Goal: Transaction & Acquisition: Purchase product/service

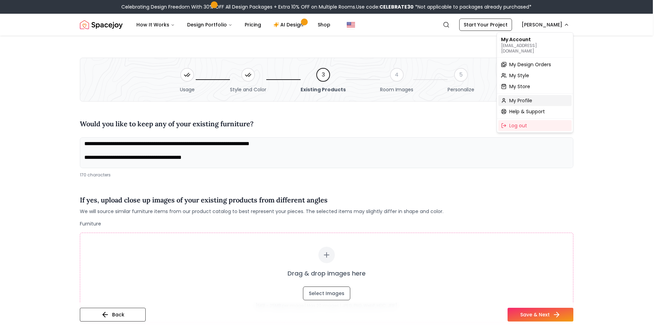
click at [533, 95] on div "My Profile" at bounding box center [534, 100] width 73 height 11
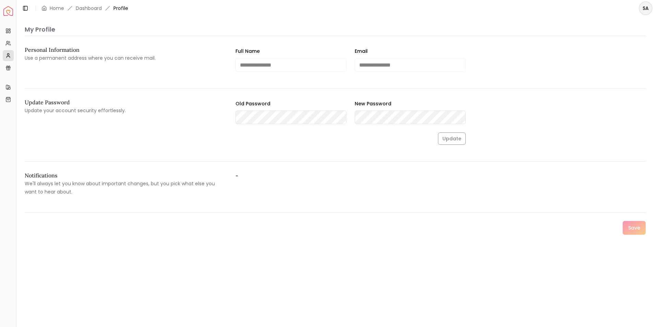
click at [7, 14] on img "Spacejoy" at bounding box center [8, 11] width 10 height 10
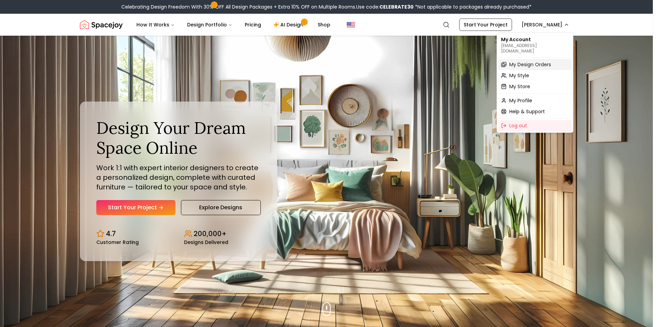
click at [517, 61] on span "My Design Orders" at bounding box center [530, 64] width 42 height 7
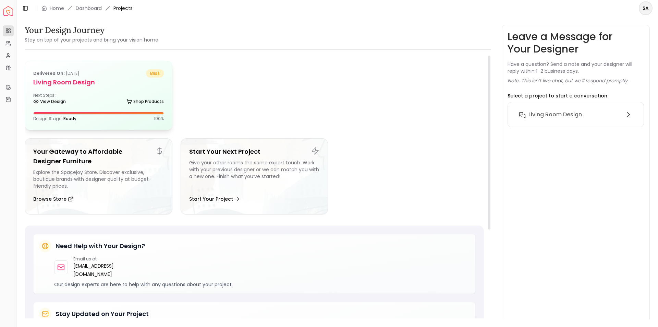
click at [75, 100] on div "View Design Shop Products" at bounding box center [98, 102] width 131 height 7
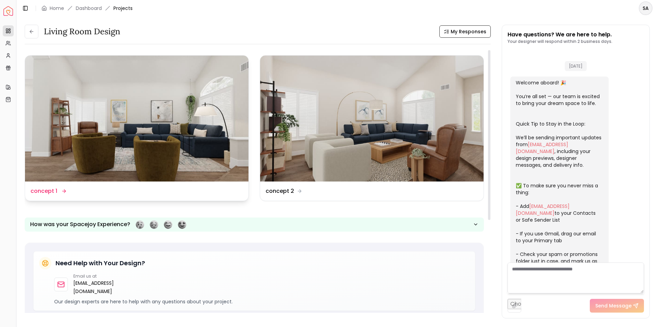
scroll to position [996, 0]
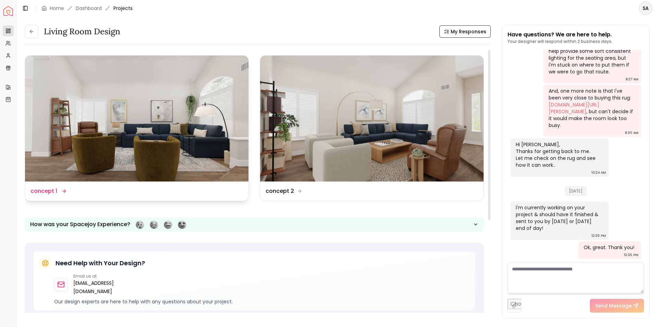
click at [186, 145] on img at bounding box center [136, 119] width 223 height 126
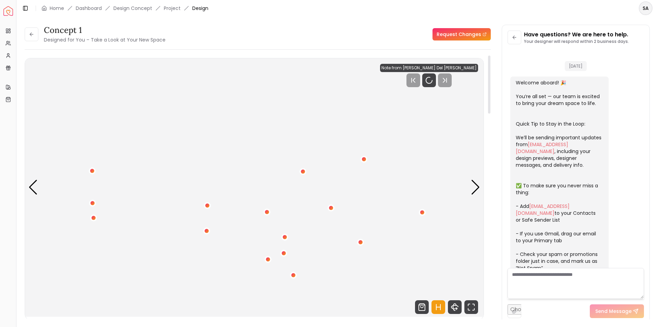
scroll to position [990, 0]
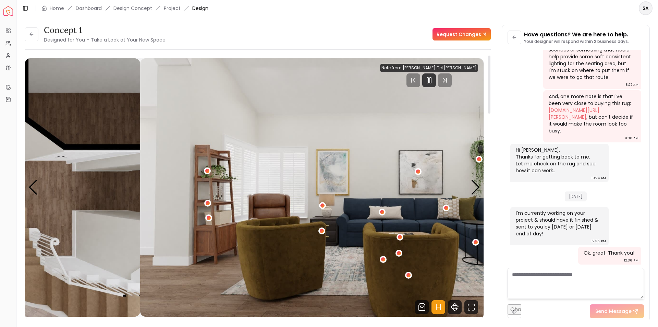
click at [578, 211] on div "concept 1 Designed for You – Take a Look at Your New Space Request Changes conc…" at bounding box center [337, 168] width 625 height 286
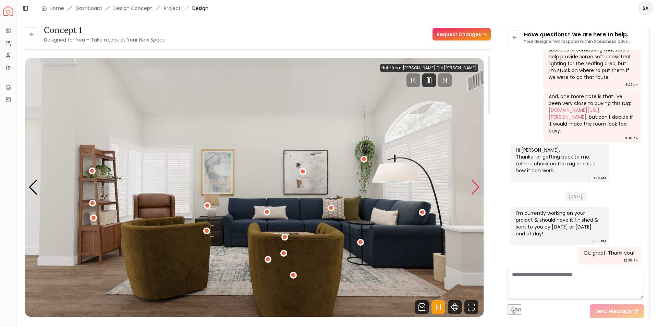
click at [473, 187] on div "Next slide" at bounding box center [475, 187] width 9 height 15
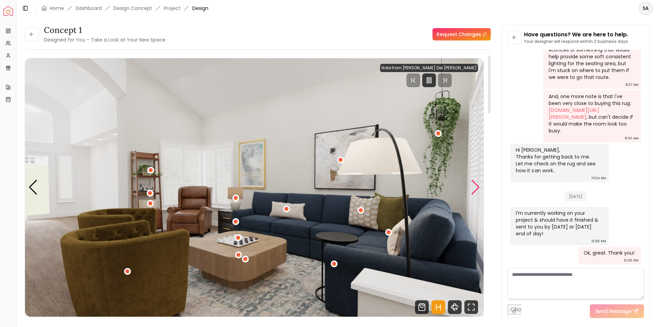
click at [472, 187] on div "Next slide" at bounding box center [475, 187] width 9 height 15
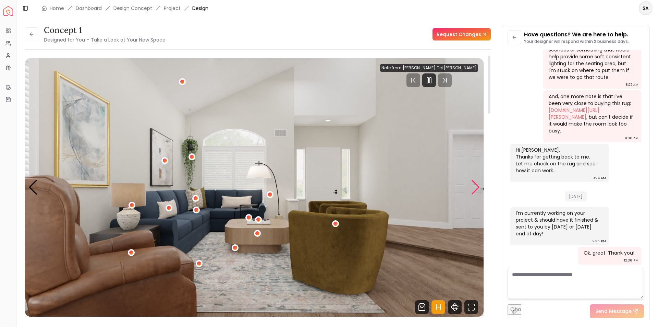
click at [472, 187] on div "Next slide" at bounding box center [475, 187] width 9 height 15
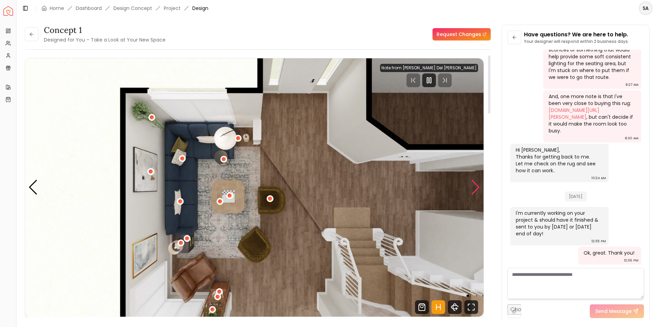
click at [471, 186] on div "Next slide" at bounding box center [475, 187] width 9 height 15
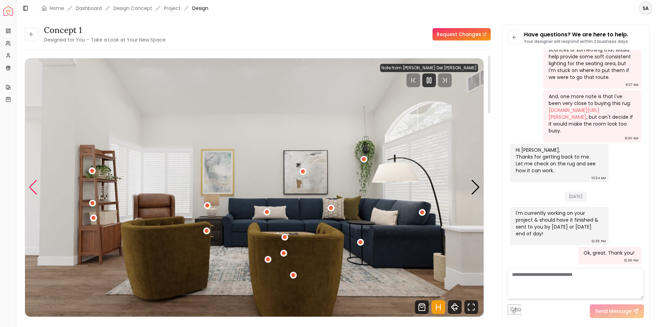
click at [34, 191] on div "Previous slide" at bounding box center [32, 187] width 9 height 15
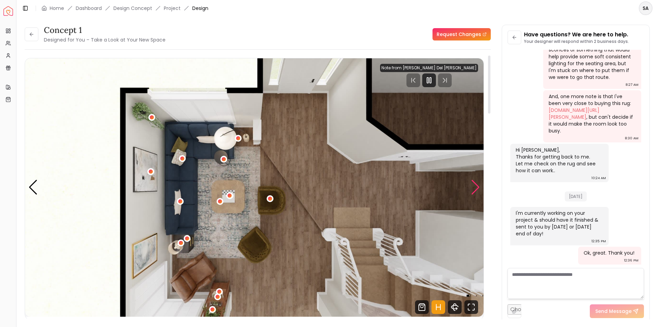
click at [478, 185] on div "Next slide" at bounding box center [475, 187] width 9 height 15
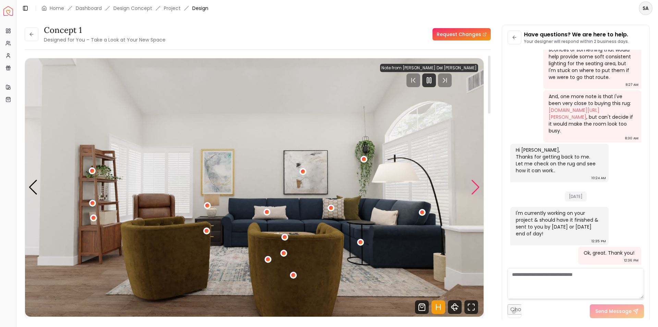
click at [478, 185] on div "Next slide" at bounding box center [475, 187] width 9 height 15
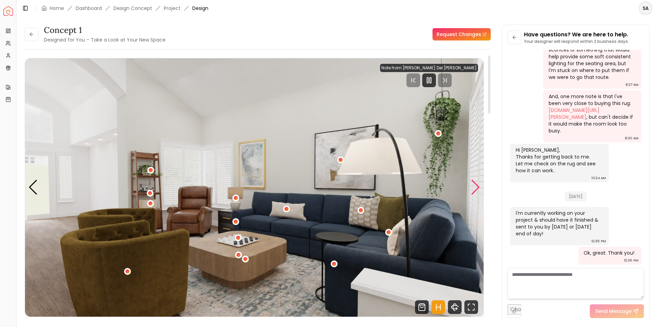
click at [478, 185] on div "Next slide" at bounding box center [475, 187] width 9 height 15
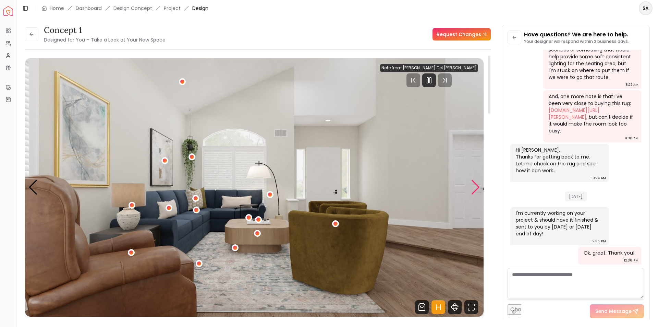
click at [478, 185] on div "Next slide" at bounding box center [475, 187] width 9 height 15
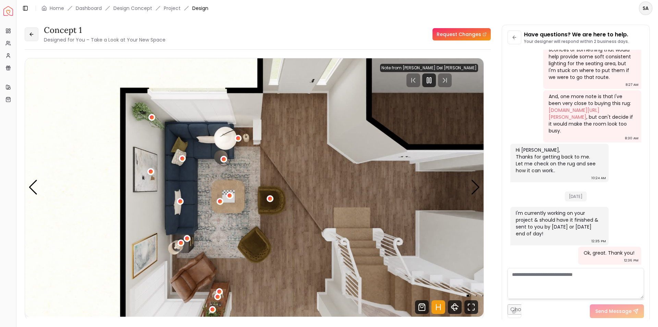
click at [30, 35] on icon at bounding box center [31, 34] width 5 height 5
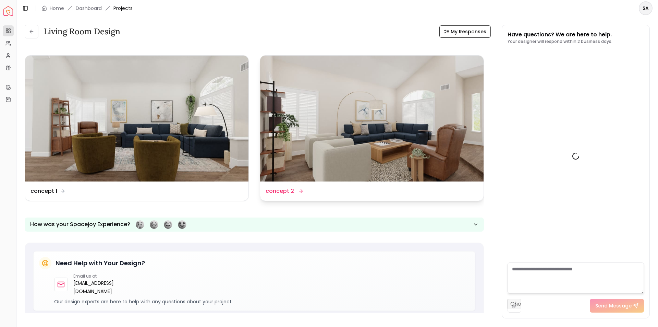
scroll to position [996, 0]
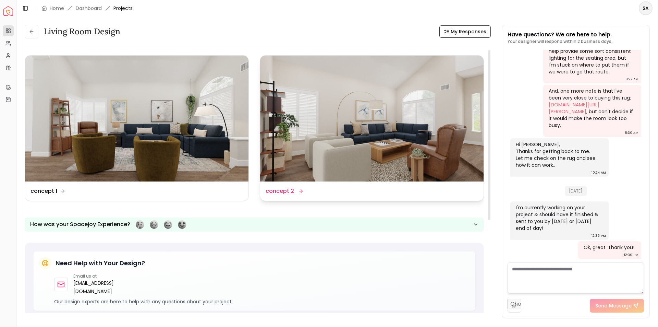
click at [287, 188] on dd "concept 2" at bounding box center [280, 191] width 28 height 8
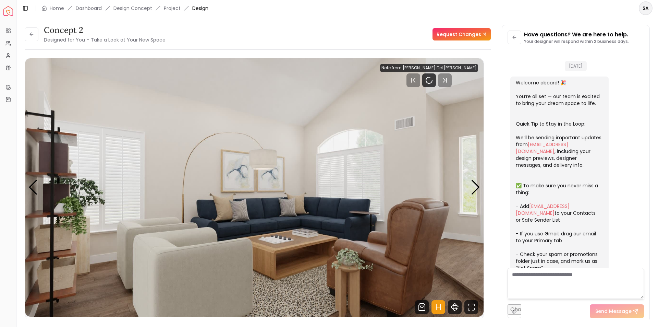
scroll to position [990, 0]
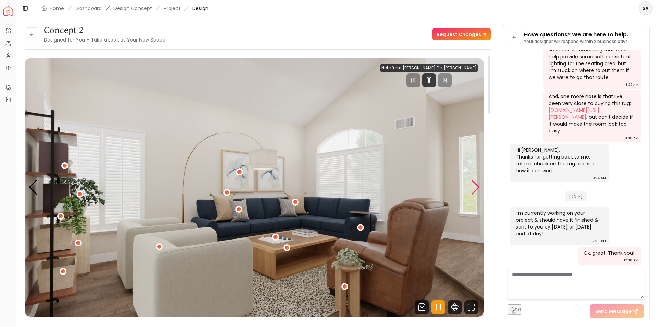
click at [473, 187] on div "Next slide" at bounding box center [475, 187] width 9 height 15
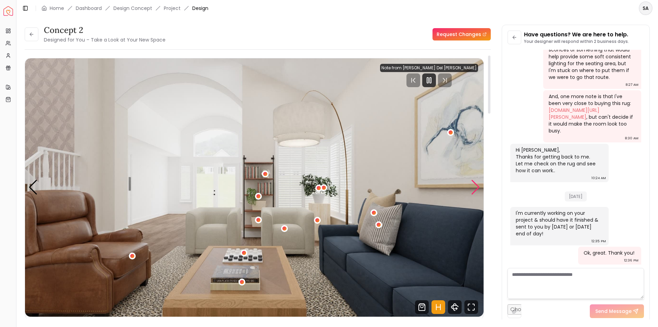
click at [473, 187] on div "Next slide" at bounding box center [475, 187] width 9 height 15
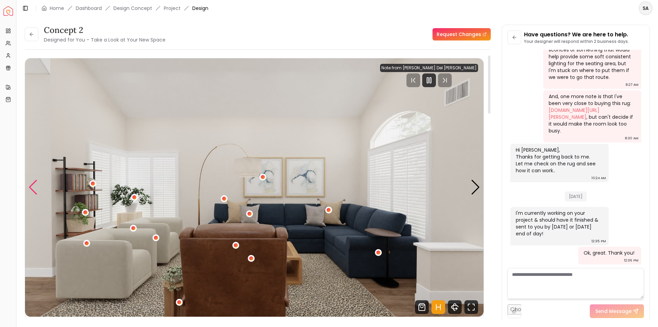
click at [30, 188] on div "Previous slide" at bounding box center [32, 187] width 9 height 15
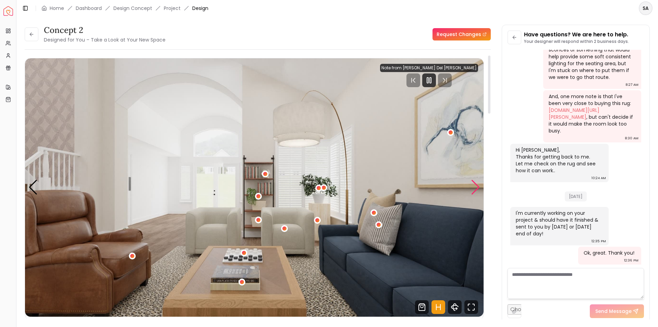
click at [474, 187] on div "Next slide" at bounding box center [475, 187] width 9 height 15
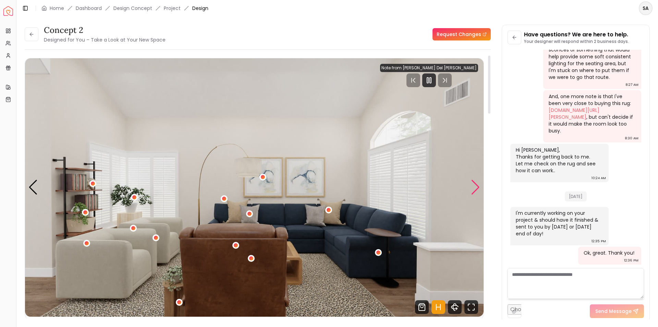
click at [474, 187] on div "Next slide" at bounding box center [475, 187] width 9 height 15
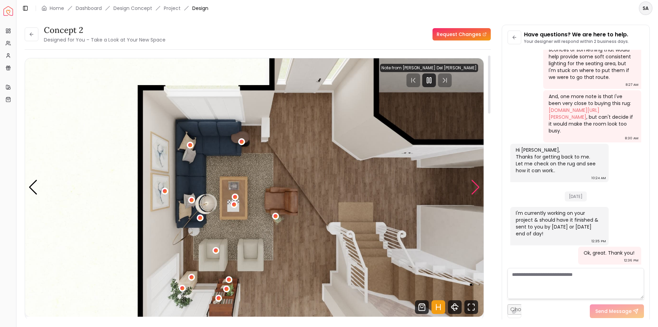
click at [473, 187] on div "Next slide" at bounding box center [475, 187] width 9 height 15
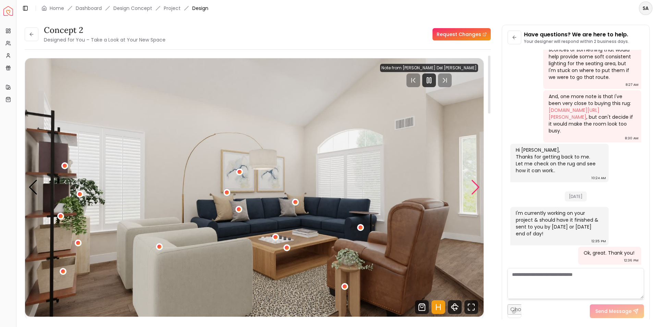
click at [473, 187] on div "Next slide" at bounding box center [475, 187] width 9 height 15
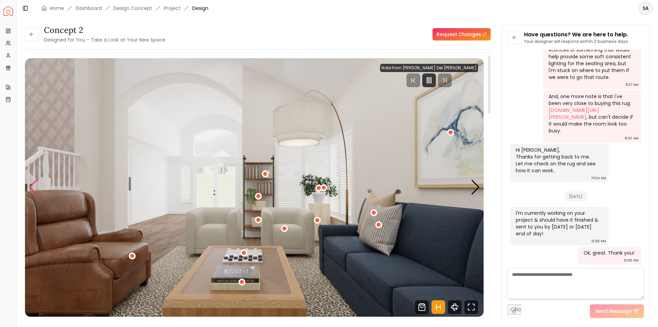
click at [35, 192] on div "Previous slide" at bounding box center [32, 187] width 9 height 15
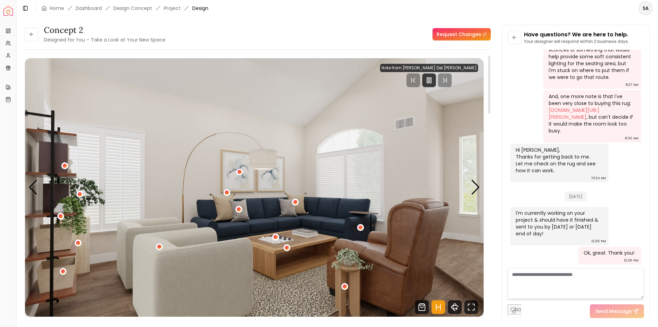
click at [38, 191] on img "1 / 4" at bounding box center [254, 187] width 459 height 258
click at [475, 187] on div "Next slide" at bounding box center [475, 187] width 9 height 15
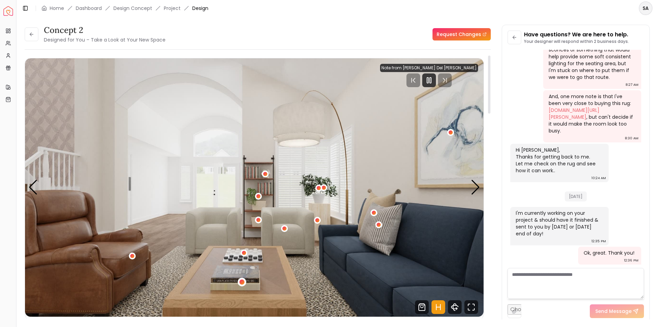
click at [241, 282] on div "2 / 4" at bounding box center [241, 281] width 5 height 5
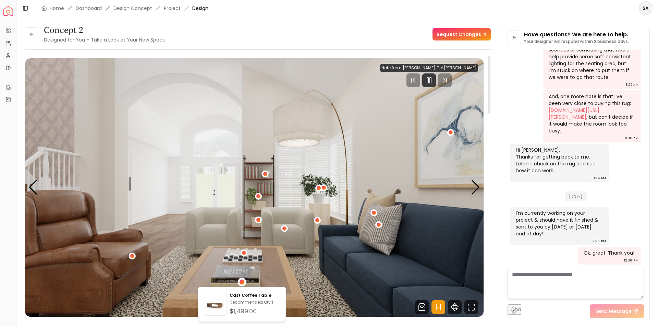
click at [293, 291] on img "2 / 4" at bounding box center [254, 187] width 459 height 258
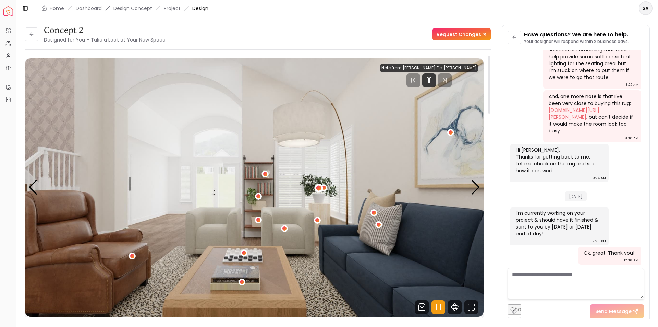
click at [320, 186] on div "2 / 4" at bounding box center [318, 187] width 5 height 5
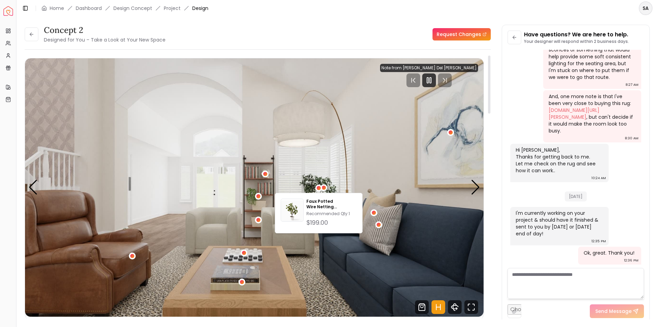
click at [333, 174] on img "2 / 4" at bounding box center [254, 187] width 459 height 258
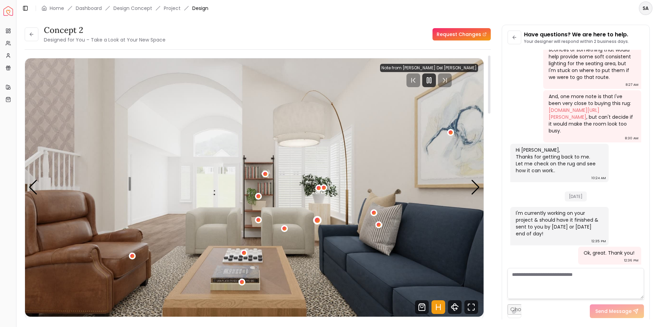
click at [319, 218] on div "2 / 4" at bounding box center [317, 219] width 5 height 5
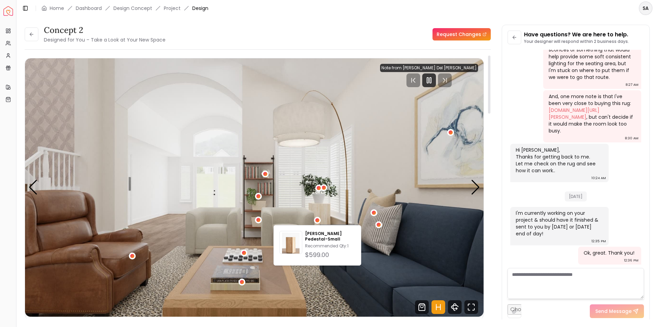
click at [333, 206] on img "2 / 4" at bounding box center [254, 187] width 459 height 258
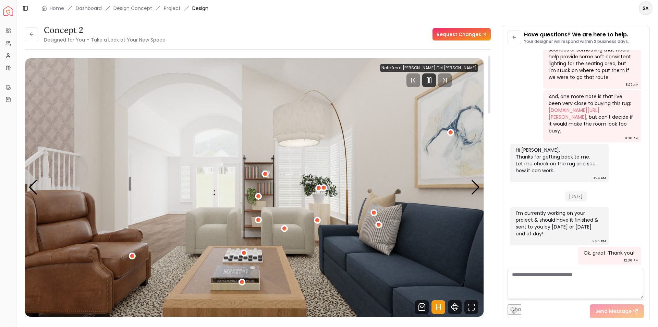
click at [316, 296] on img "2 / 4" at bounding box center [254, 187] width 459 height 258
click at [476, 185] on div "Next slide" at bounding box center [475, 187] width 9 height 15
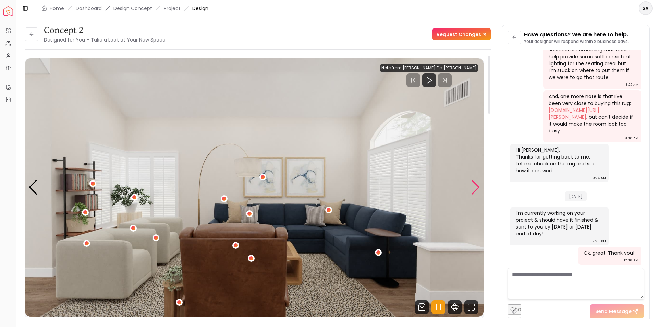
click at [476, 185] on div "Next slide" at bounding box center [475, 187] width 9 height 15
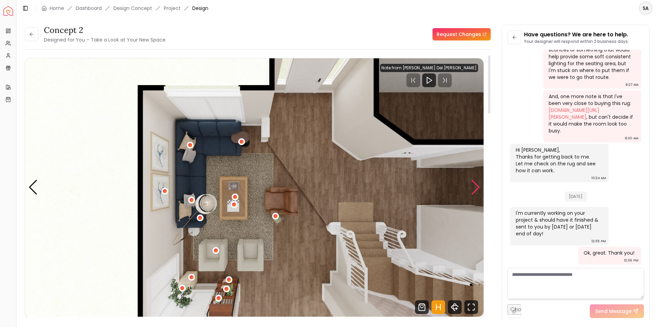
click at [476, 185] on div "Next slide" at bounding box center [475, 187] width 9 height 15
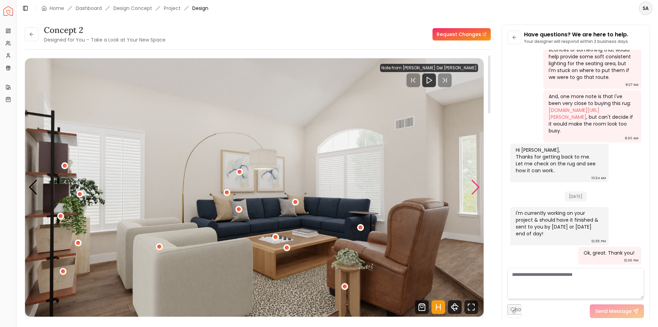
click at [476, 185] on div "Next slide" at bounding box center [475, 187] width 9 height 15
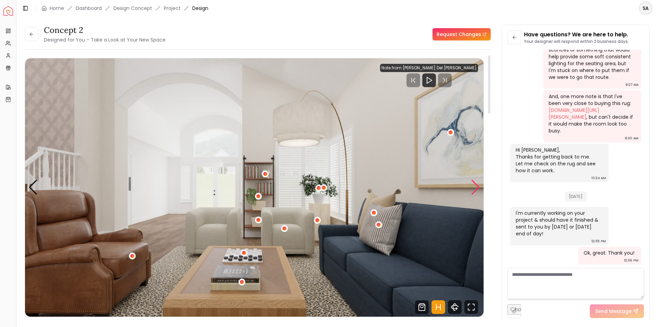
click at [476, 185] on div "Next slide" at bounding box center [475, 187] width 9 height 15
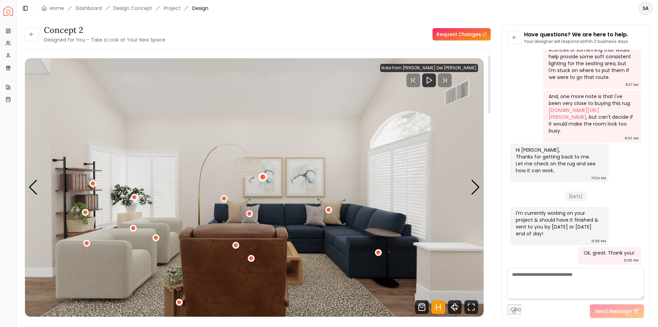
click at [261, 176] on div "3 / 4" at bounding box center [262, 176] width 5 height 5
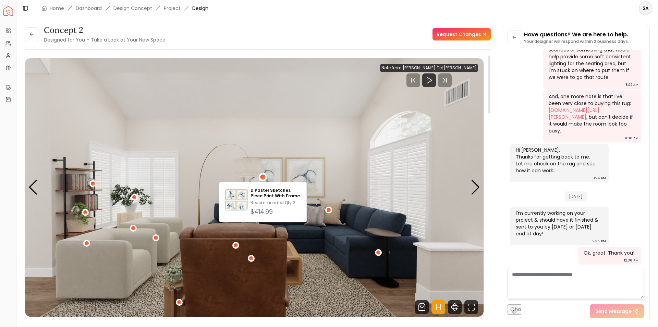
click at [203, 190] on img "3 / 4" at bounding box center [254, 187] width 459 height 258
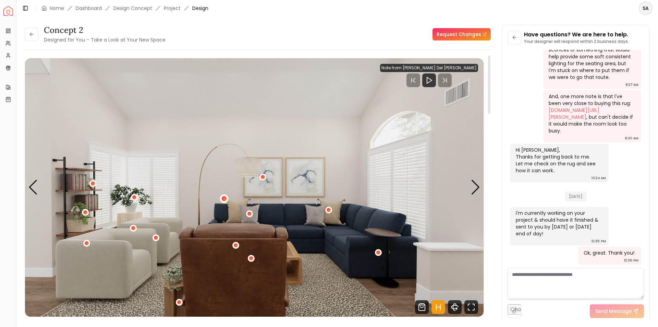
click at [223, 198] on div "3 / 4" at bounding box center [223, 198] width 5 height 5
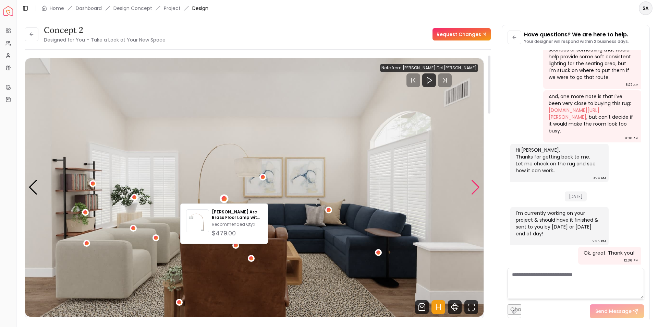
click at [471, 188] on div "Next slide" at bounding box center [475, 187] width 9 height 15
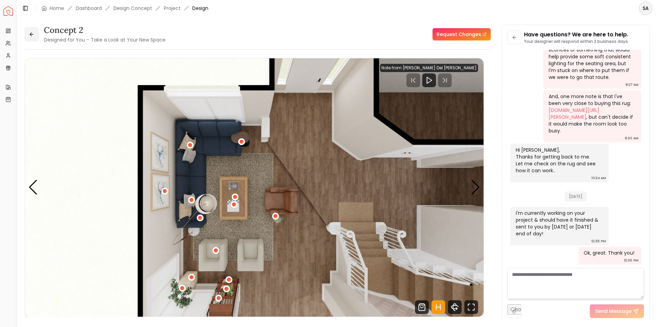
click at [29, 34] on icon at bounding box center [31, 34] width 5 height 5
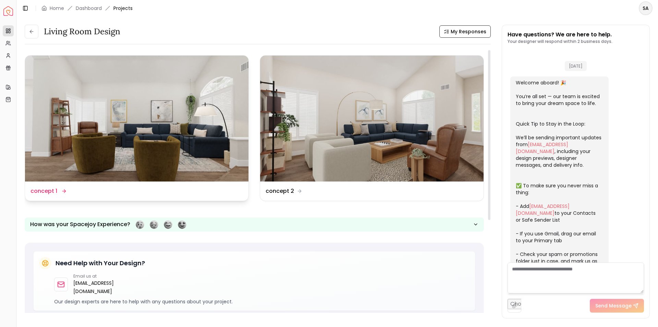
scroll to position [996, 0]
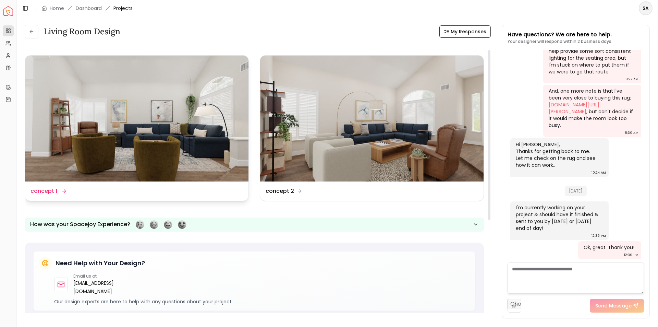
click at [160, 129] on img at bounding box center [136, 119] width 223 height 126
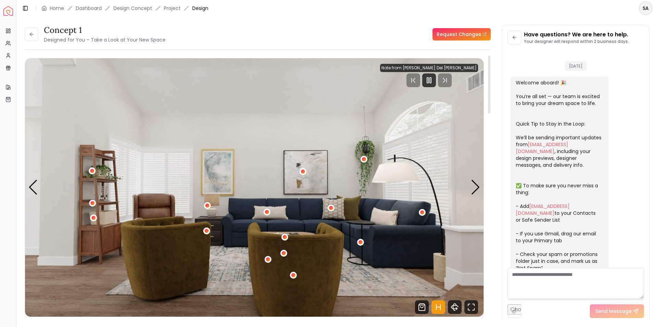
scroll to position [990, 0]
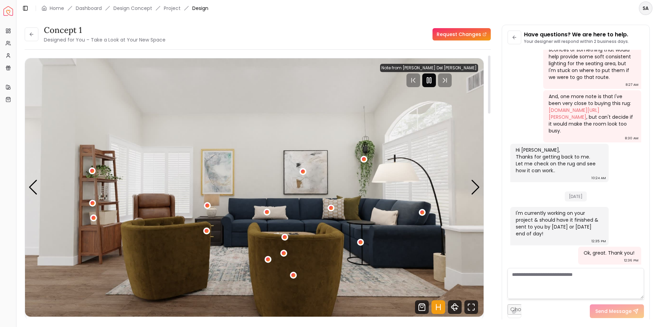
click at [428, 79] on rect "Pause" at bounding box center [427, 79] width 1 height 5
click at [473, 185] on div "Next slide" at bounding box center [475, 187] width 9 height 15
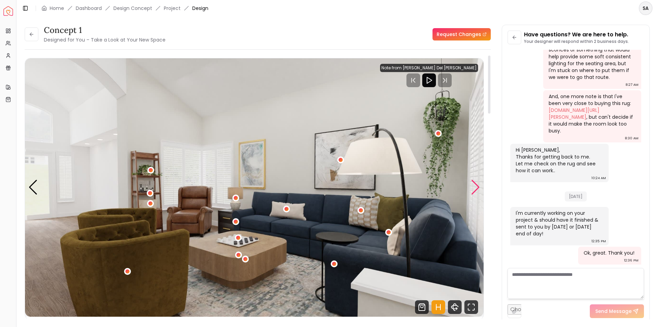
click at [473, 185] on div "Next slide" at bounding box center [475, 187] width 9 height 15
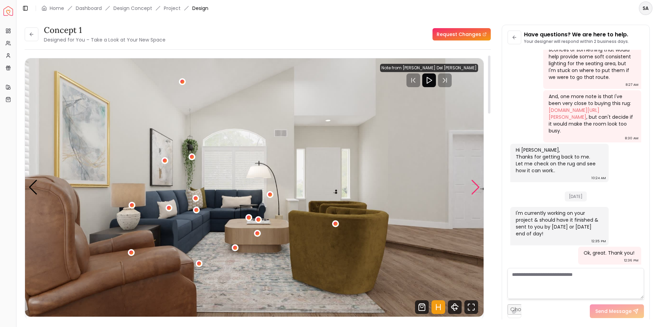
click at [473, 185] on div "Next slide" at bounding box center [475, 187] width 9 height 15
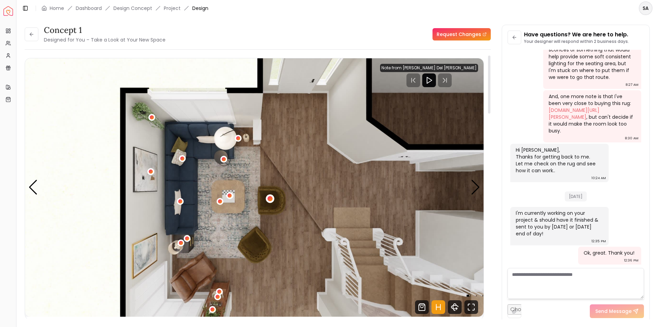
click at [270, 198] on div "4 / 4" at bounding box center [270, 198] width 5 height 5
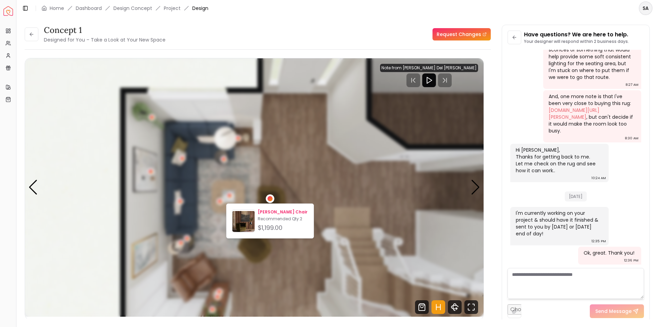
click at [271, 210] on p "[PERSON_NAME] Chair" at bounding box center [283, 211] width 50 height 5
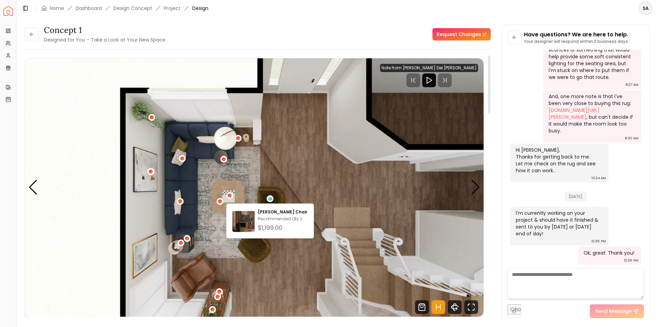
click at [280, 257] on img "4 / 4" at bounding box center [254, 187] width 459 height 258
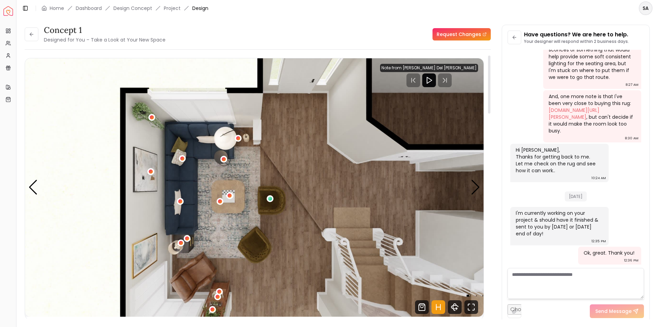
click at [223, 233] on img "4 / 4" at bounding box center [254, 187] width 459 height 258
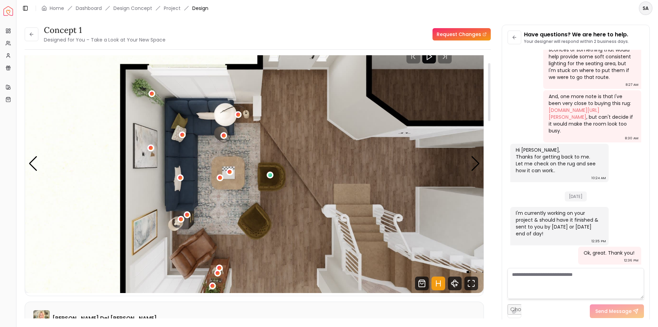
scroll to position [34, 0]
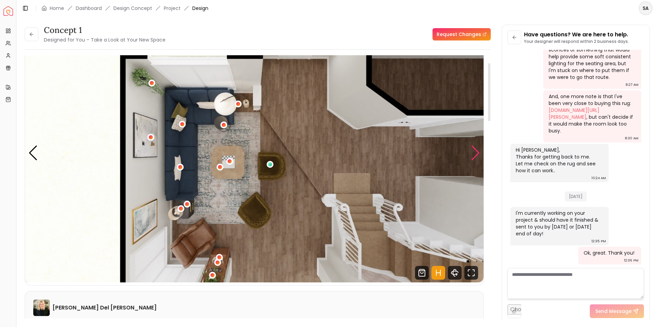
click at [473, 151] on div "Next slide" at bounding box center [475, 152] width 9 height 15
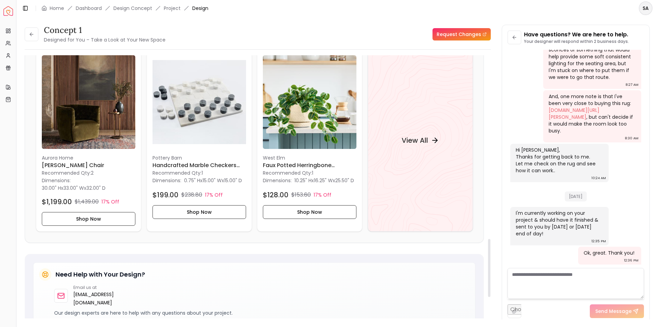
scroll to position [788, 0]
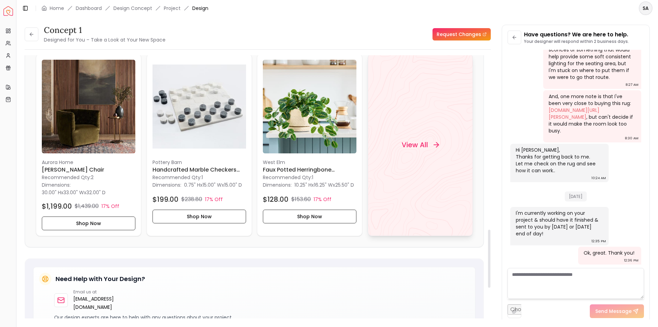
click at [404, 137] on div "View All" at bounding box center [420, 144] width 54 height 21
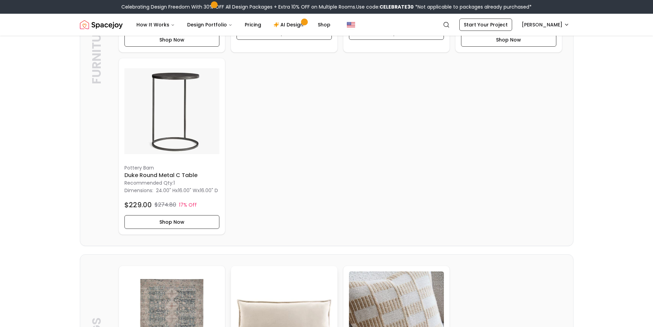
scroll to position [480, 0]
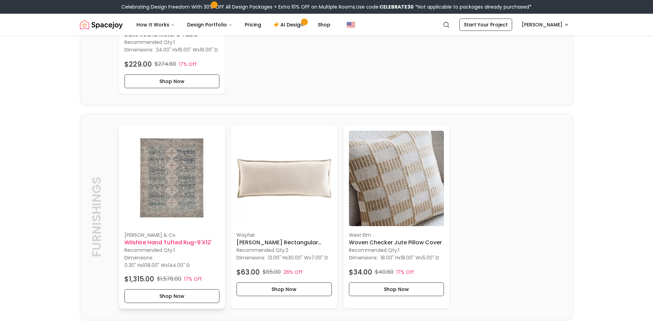
click at [192, 185] on img at bounding box center [171, 178] width 95 height 95
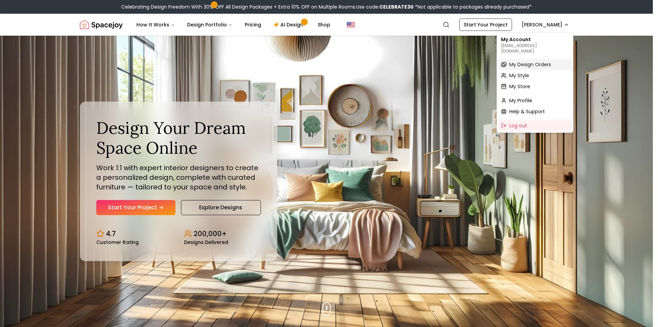
click at [526, 61] on span "My Design Orders" at bounding box center [530, 64] width 42 height 7
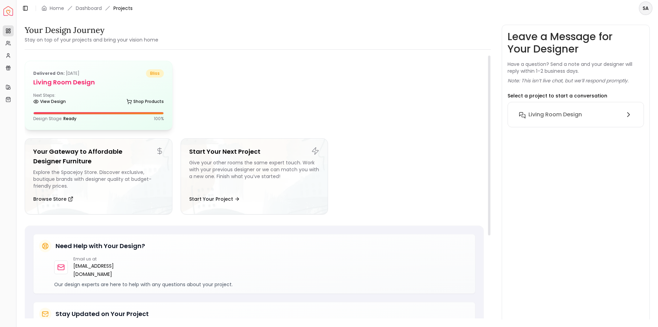
click at [118, 97] on div "Next Steps: View Design Shop Products" at bounding box center [98, 100] width 131 height 14
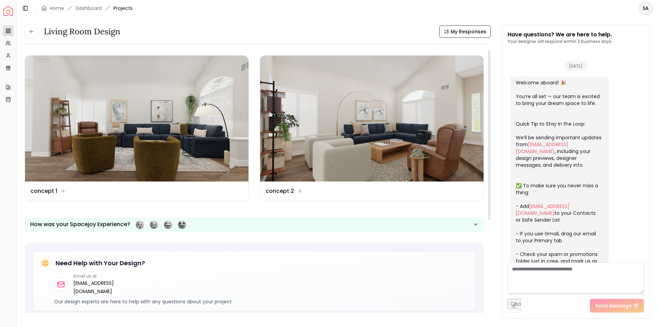
scroll to position [996, 0]
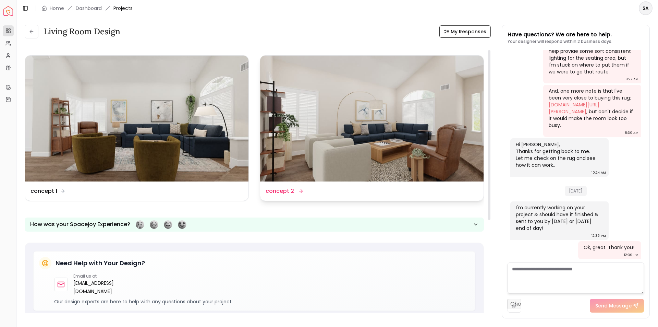
click at [380, 156] on img at bounding box center [371, 119] width 223 height 126
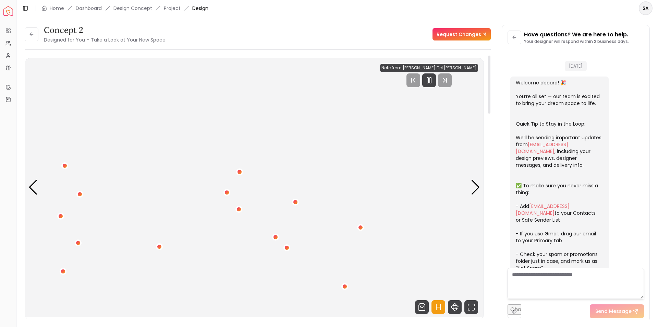
scroll to position [990, 0]
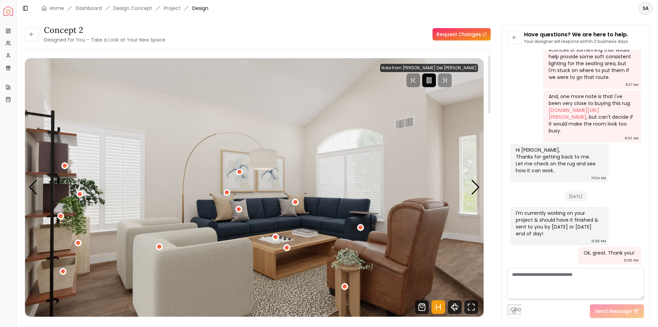
click at [433, 82] on icon "Pause" at bounding box center [429, 80] width 8 height 8
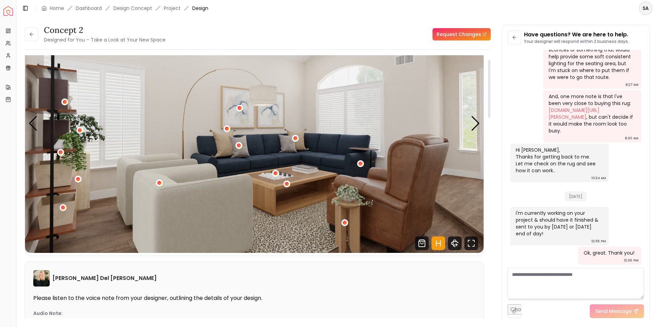
scroll to position [69, 0]
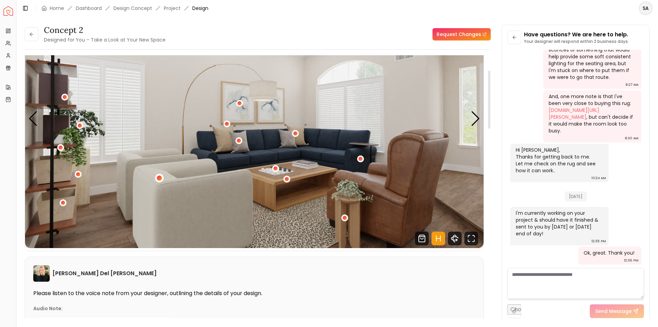
click at [158, 177] on div "1 / 4" at bounding box center [159, 177] width 5 height 5
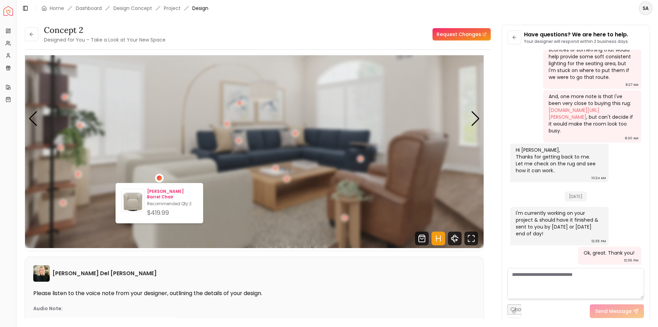
click at [164, 196] on p "Seibert Swivel Barrel Chair" at bounding box center [172, 193] width 50 height 11
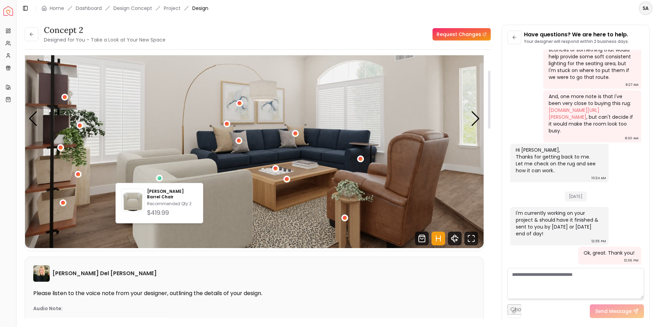
click at [298, 178] on img "1 / 4" at bounding box center [254, 119] width 459 height 258
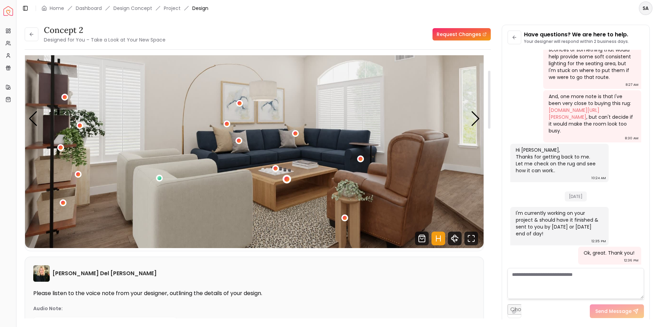
click at [285, 176] on div "1 / 4" at bounding box center [287, 179] width 9 height 9
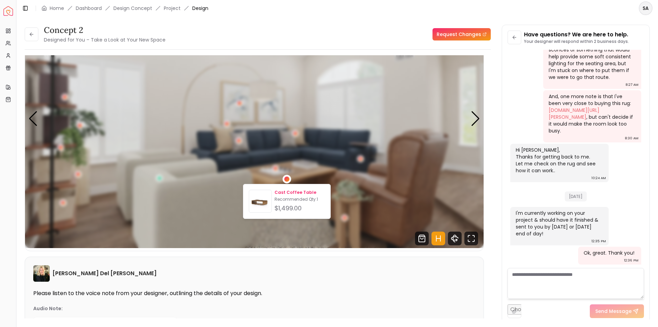
click at [288, 191] on p "Cast Coffee Table" at bounding box center [300, 192] width 50 height 5
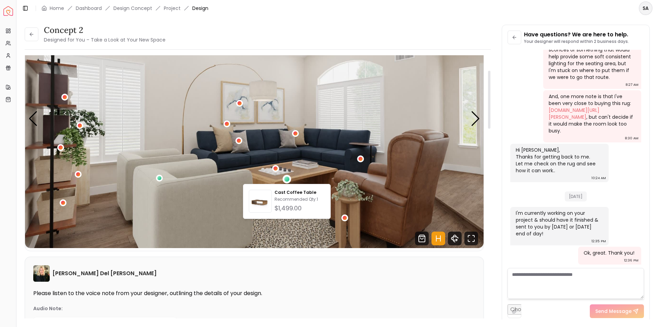
click at [384, 130] on img "1 / 4" at bounding box center [254, 119] width 459 height 258
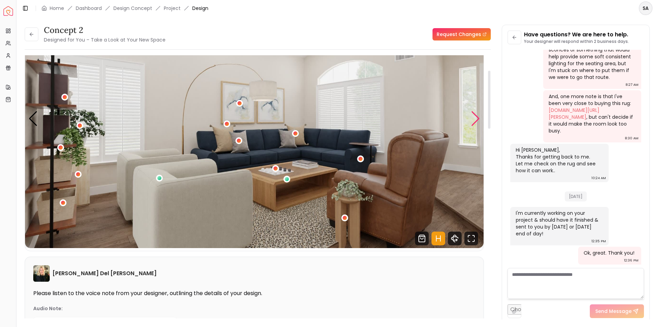
click at [473, 121] on div "Next slide" at bounding box center [475, 118] width 9 height 15
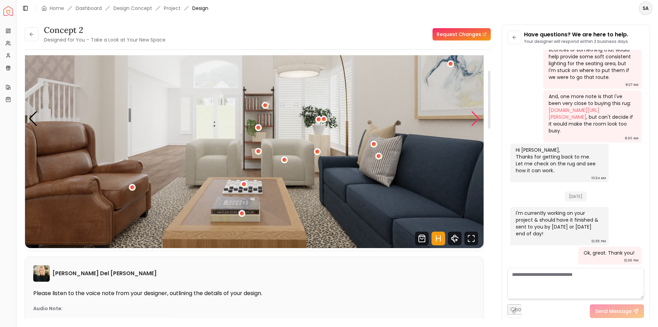
click at [475, 121] on div "Next slide" at bounding box center [475, 118] width 9 height 15
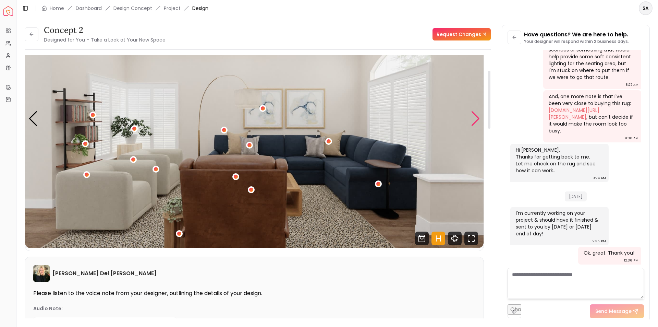
click at [475, 121] on div "Next slide" at bounding box center [475, 118] width 9 height 15
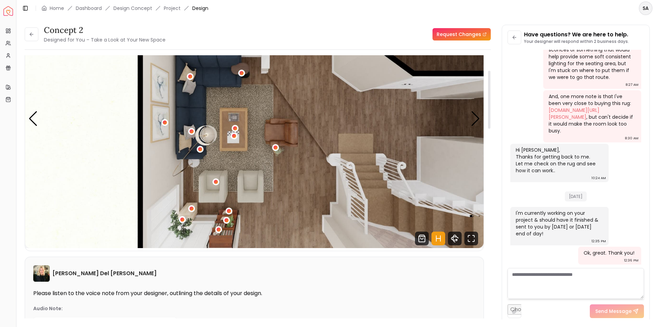
click at [283, 125] on img "4 / 4" at bounding box center [254, 119] width 459 height 258
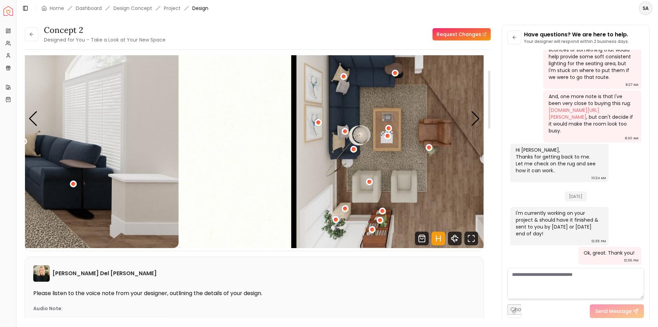
click at [437, 174] on img "4 / 4" at bounding box center [408, 119] width 459 height 258
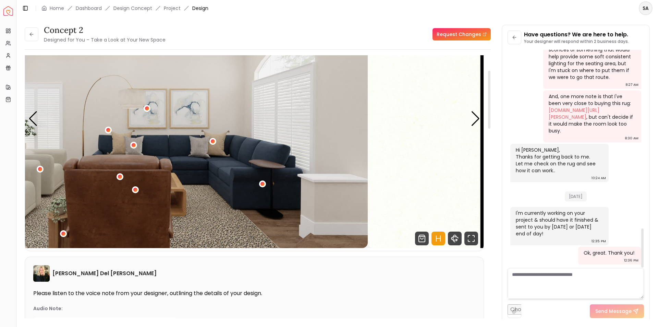
click at [611, 157] on div "concept 2 Designed for You – Take a Look at Your New Space Request Changes conc…" at bounding box center [337, 168] width 625 height 286
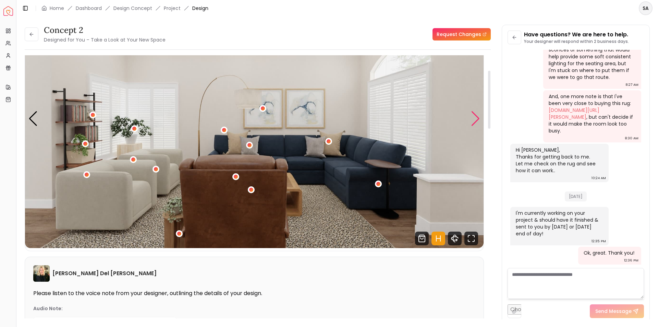
click at [473, 115] on div "Next slide" at bounding box center [475, 118] width 9 height 15
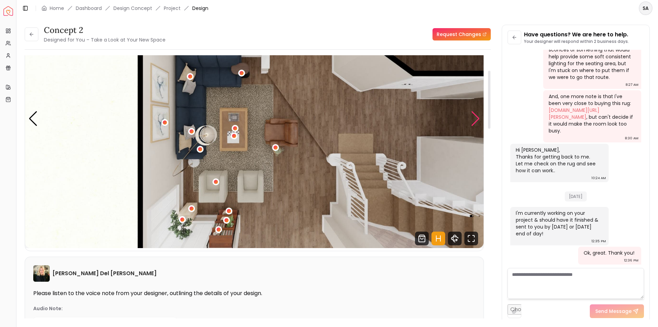
click at [473, 115] on div "Next slide" at bounding box center [475, 118] width 9 height 15
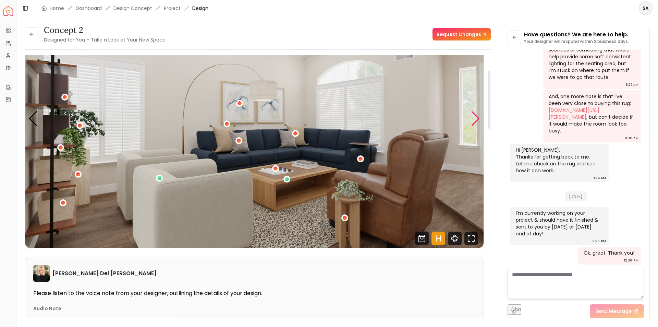
click at [473, 115] on div "Next slide" at bounding box center [475, 118] width 9 height 15
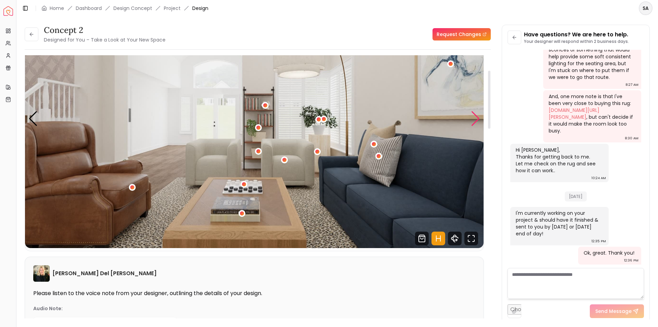
click at [473, 115] on div "Next slide" at bounding box center [475, 118] width 9 height 15
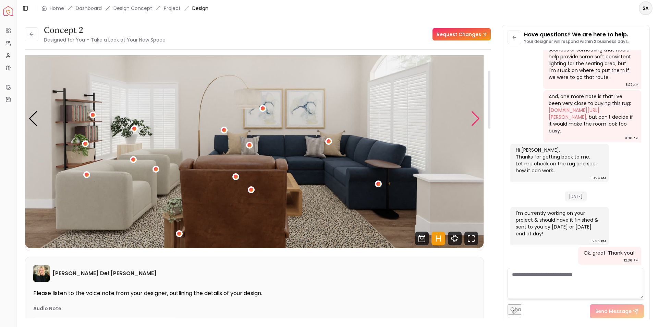
click at [473, 115] on div "Next slide" at bounding box center [475, 118] width 9 height 15
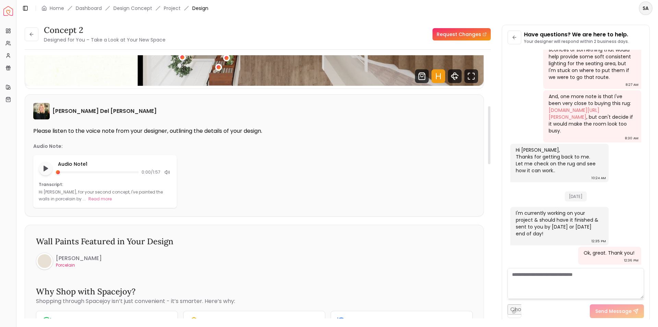
scroll to position [25, 0]
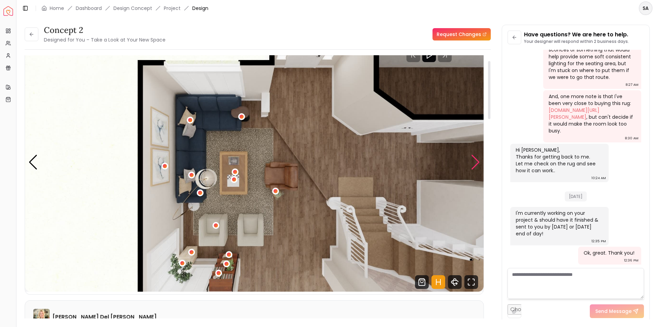
click at [475, 163] on div "Next slide" at bounding box center [475, 162] width 9 height 15
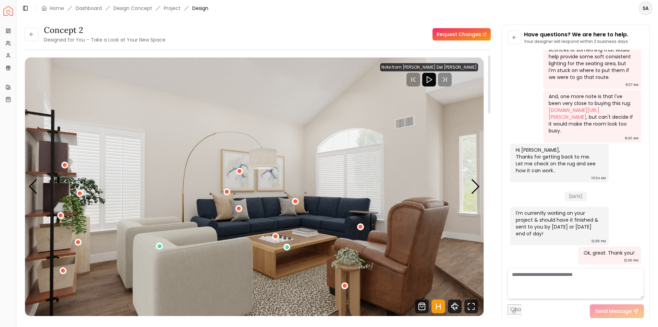
scroll to position [0, 0]
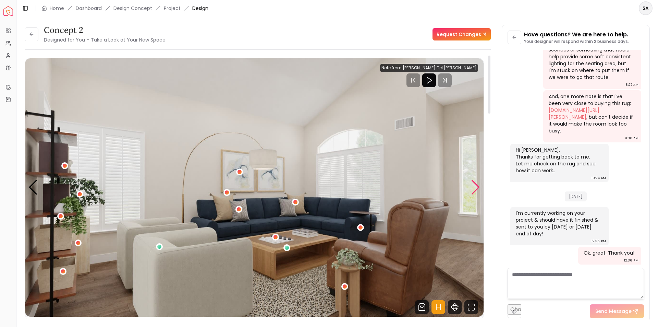
click at [475, 189] on div "Next slide" at bounding box center [475, 187] width 9 height 15
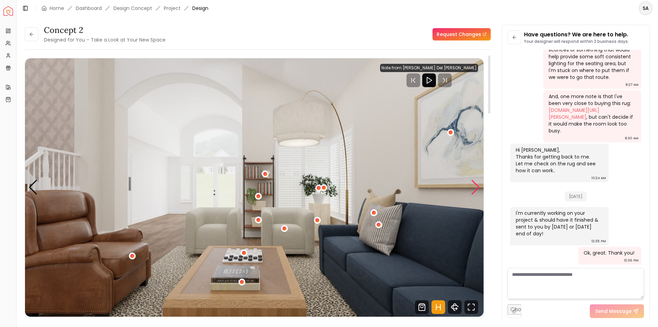
click at [475, 189] on div "Next slide" at bounding box center [475, 187] width 9 height 15
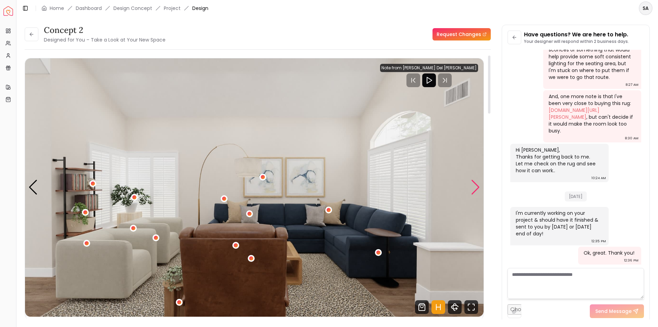
click at [475, 189] on div "Next slide" at bounding box center [475, 187] width 9 height 15
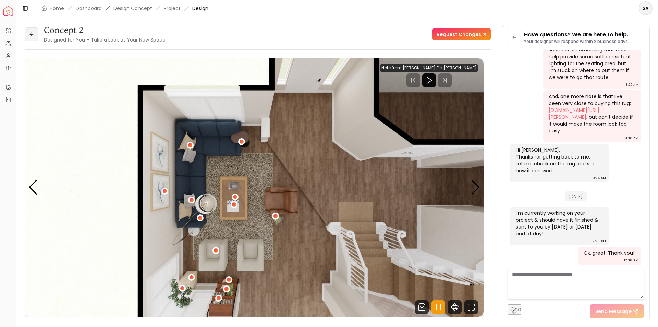
click at [34, 33] on button at bounding box center [32, 34] width 14 height 14
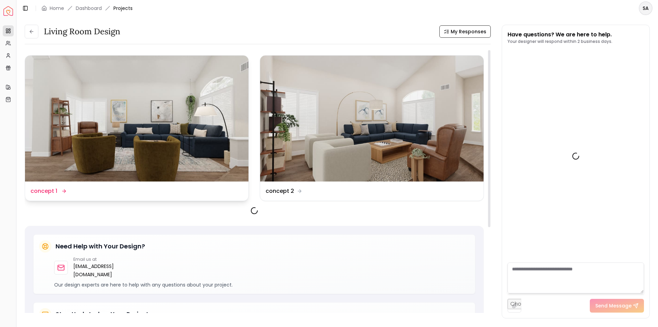
click at [200, 137] on img at bounding box center [136, 119] width 223 height 126
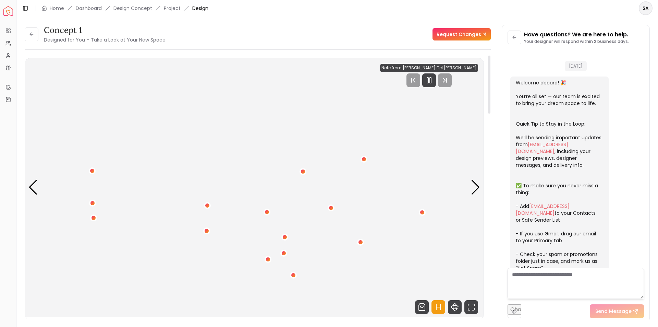
scroll to position [990, 0]
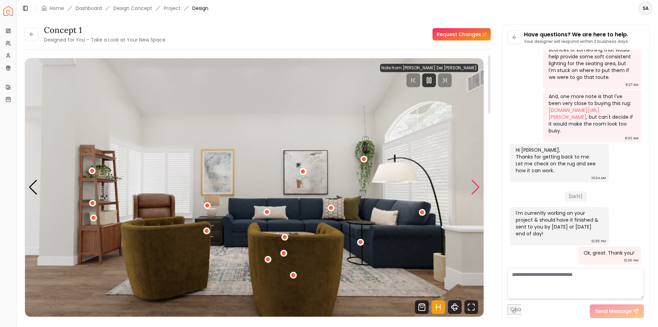
click at [475, 185] on div "Next slide" at bounding box center [475, 187] width 9 height 15
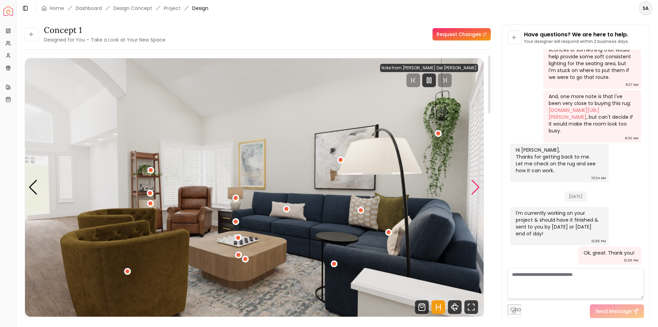
click at [475, 185] on div "Next slide" at bounding box center [475, 187] width 9 height 15
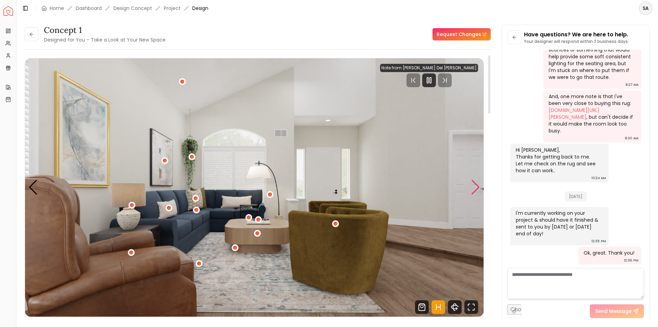
click at [475, 185] on div "Next slide" at bounding box center [475, 187] width 9 height 15
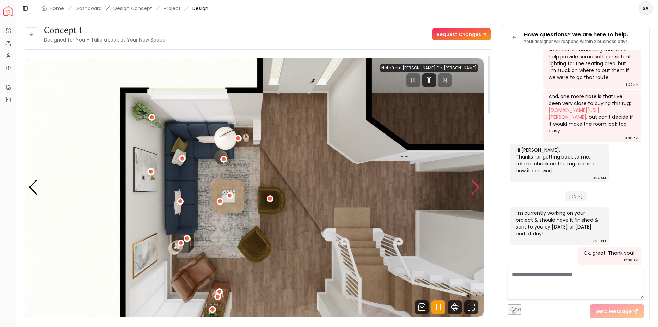
click at [472, 187] on div "Next slide" at bounding box center [475, 187] width 9 height 15
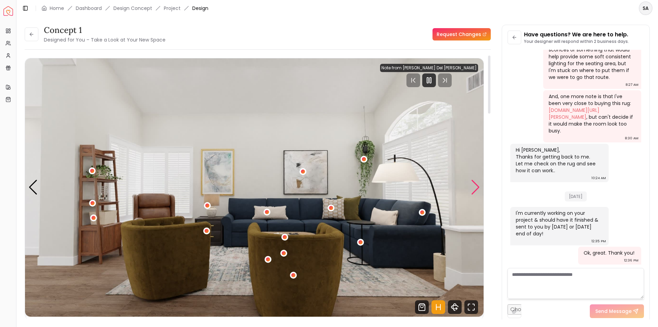
click at [472, 186] on div "Next slide" at bounding box center [475, 187] width 9 height 15
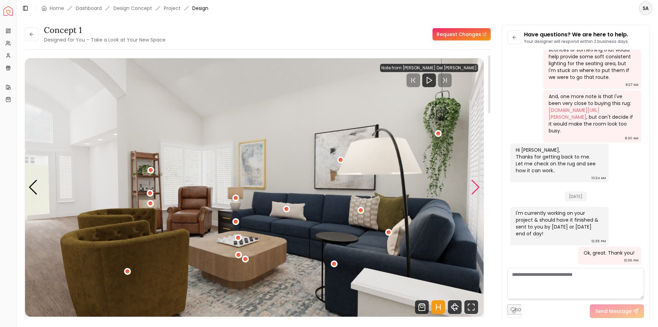
click at [472, 186] on div "Next slide" at bounding box center [475, 187] width 9 height 15
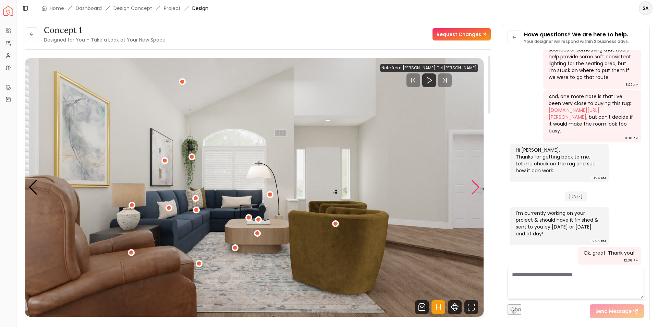
click at [472, 186] on div "Next slide" at bounding box center [475, 187] width 9 height 15
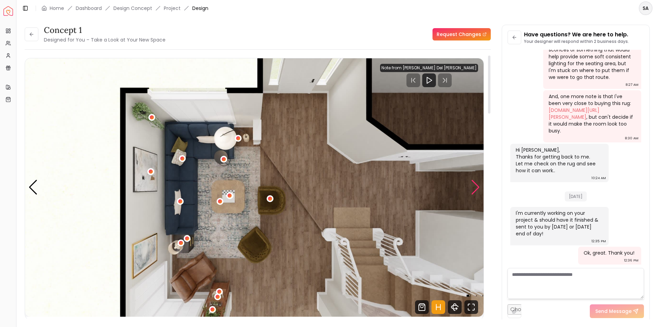
click at [471, 187] on div "Next slide" at bounding box center [475, 187] width 9 height 15
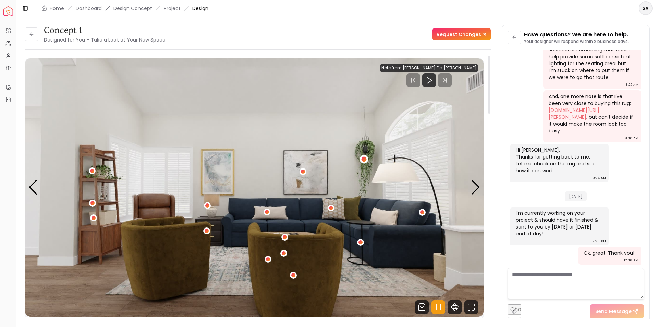
click at [367, 158] on div "1 / 4" at bounding box center [364, 159] width 9 height 9
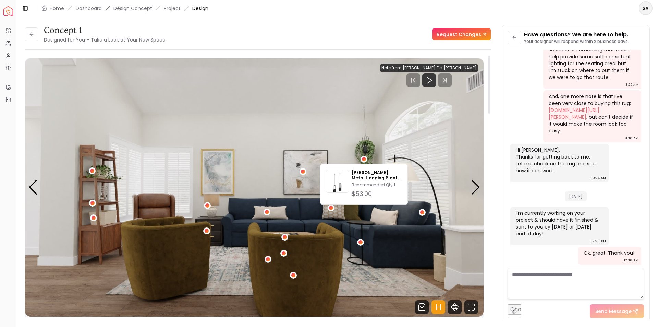
click at [372, 244] on img "1 / 4" at bounding box center [254, 187] width 459 height 258
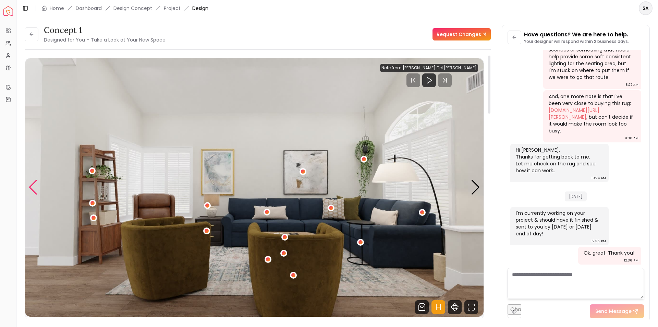
click at [34, 189] on div "Previous slide" at bounding box center [32, 187] width 9 height 15
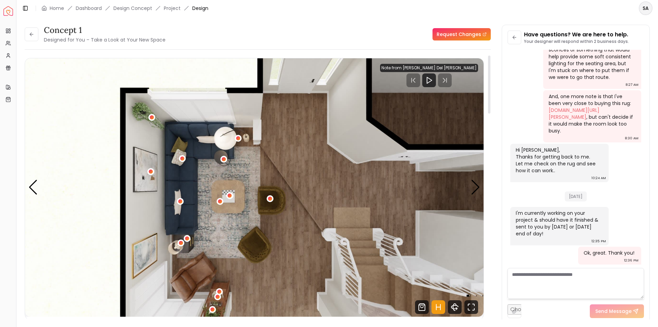
click at [204, 168] on img "4 / 4" at bounding box center [254, 187] width 459 height 258
click at [27, 38] on button at bounding box center [32, 34] width 14 height 14
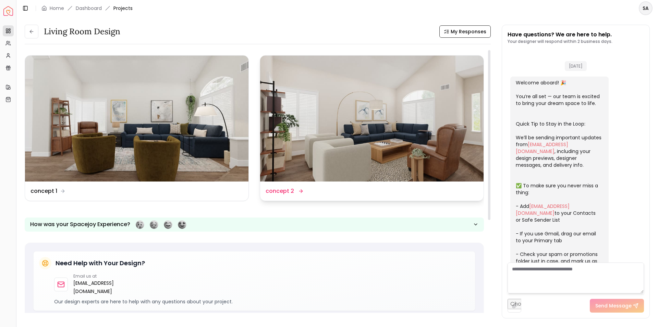
scroll to position [996, 0]
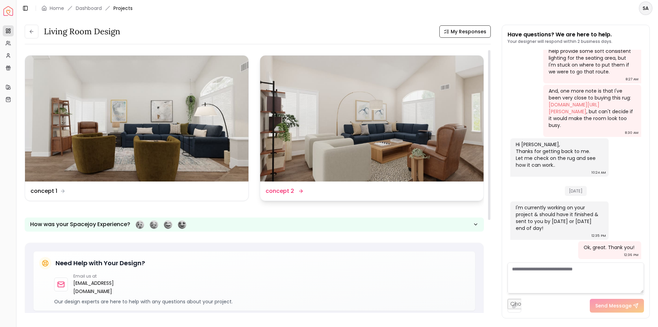
click at [370, 130] on img at bounding box center [371, 119] width 223 height 126
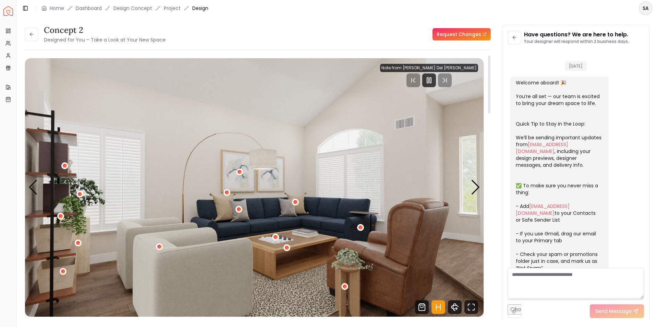
scroll to position [990, 0]
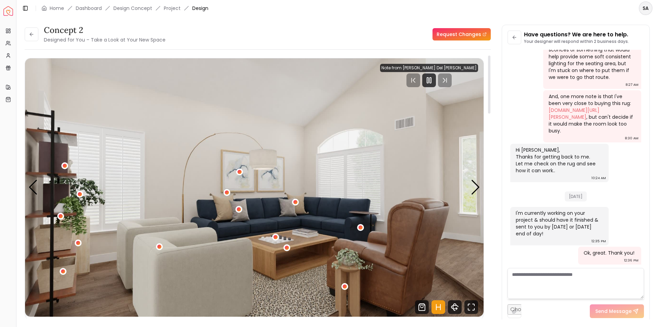
click at [470, 190] on img "1 / 4" at bounding box center [254, 187] width 459 height 258
click at [472, 190] on div "Next slide" at bounding box center [475, 187] width 9 height 15
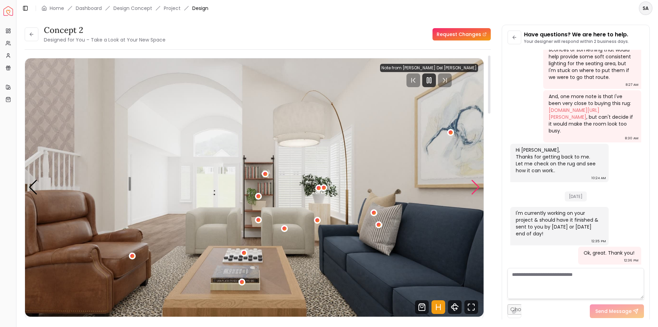
click at [473, 190] on div "Next slide" at bounding box center [475, 187] width 9 height 15
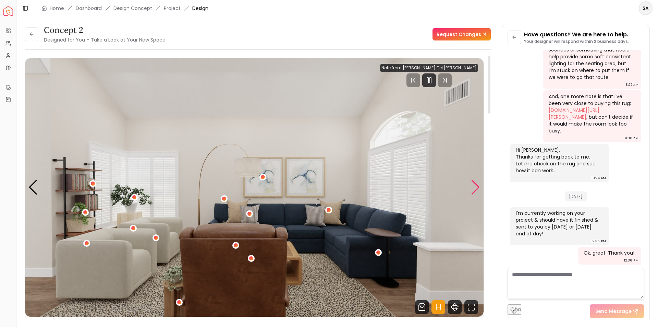
click at [473, 190] on div "Next slide" at bounding box center [475, 187] width 9 height 15
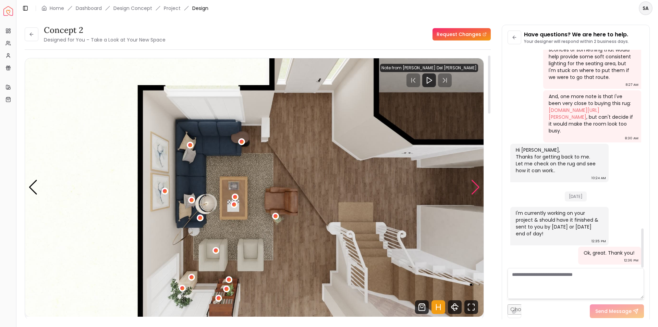
click at [476, 186] on div "Next slide" at bounding box center [475, 187] width 9 height 15
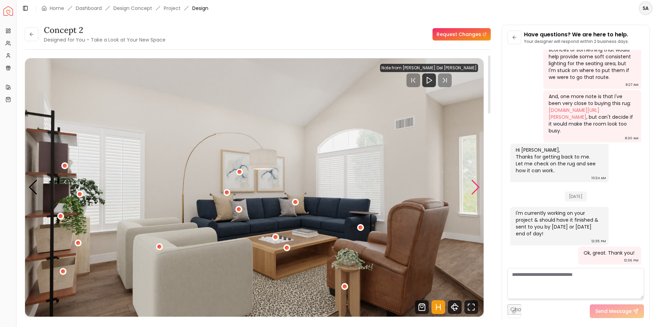
click at [476, 186] on div "Next slide" at bounding box center [475, 187] width 9 height 15
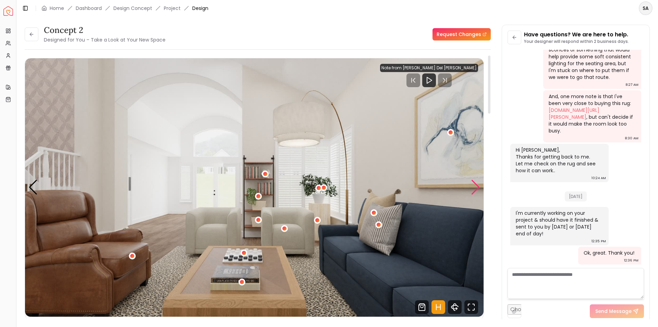
click at [476, 186] on div "Next slide" at bounding box center [475, 187] width 9 height 15
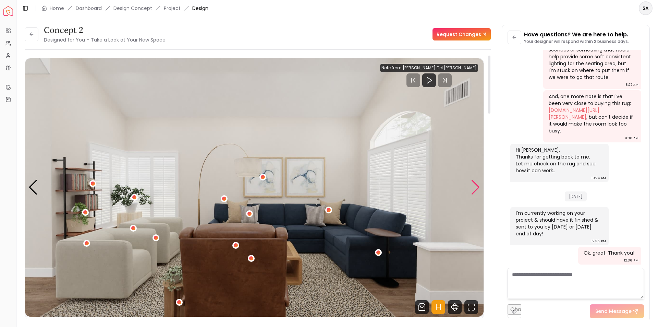
click at [478, 186] on div "Next slide" at bounding box center [475, 187] width 9 height 15
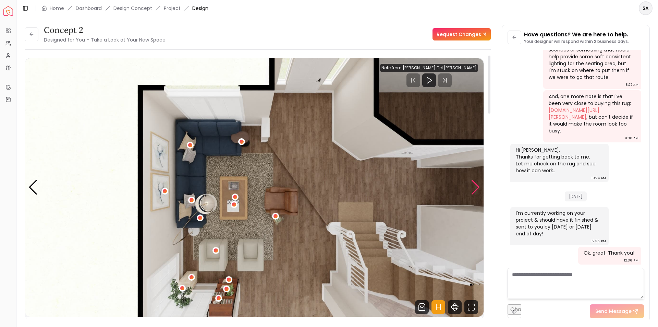
click at [478, 186] on div "Next slide" at bounding box center [475, 187] width 9 height 15
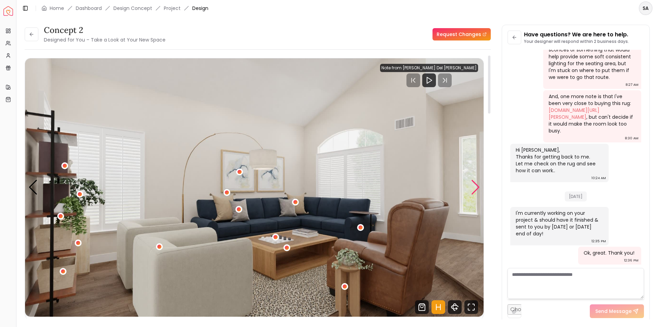
click at [478, 186] on div "Next slide" at bounding box center [475, 187] width 9 height 15
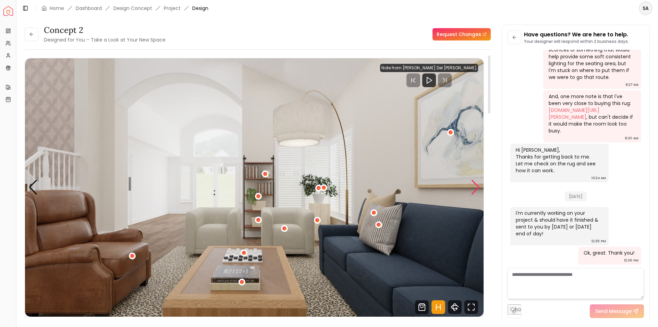
click at [478, 186] on div "Next slide" at bounding box center [475, 187] width 9 height 15
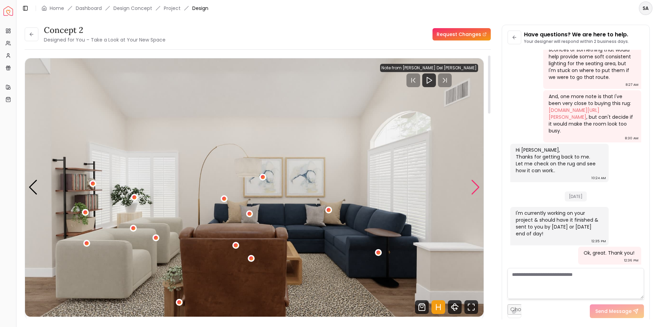
click at [478, 186] on div "Next slide" at bounding box center [475, 187] width 9 height 15
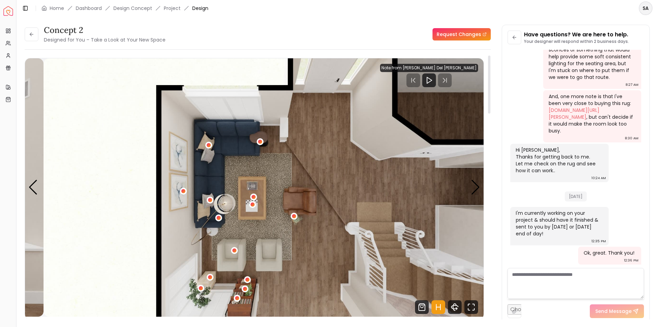
click at [270, 259] on img "4 / 4" at bounding box center [273, 187] width 459 height 258
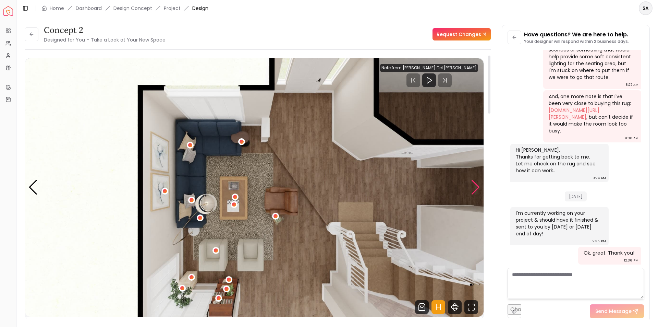
click at [474, 187] on div "Next slide" at bounding box center [475, 187] width 9 height 15
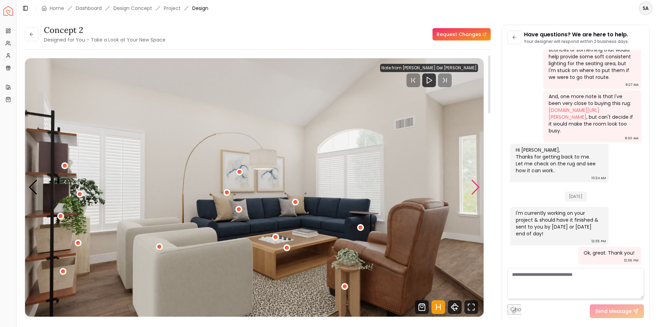
click at [474, 187] on div "Next slide" at bounding box center [475, 187] width 9 height 15
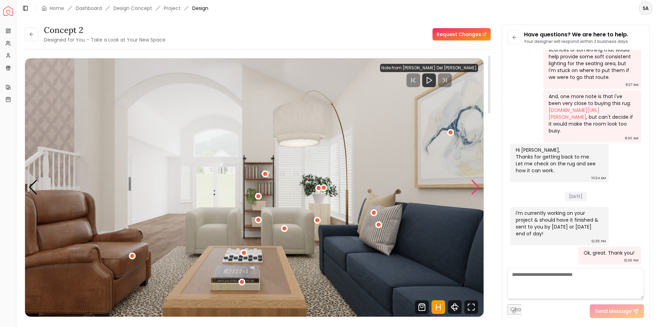
click at [474, 187] on div "Next slide" at bounding box center [475, 187] width 9 height 15
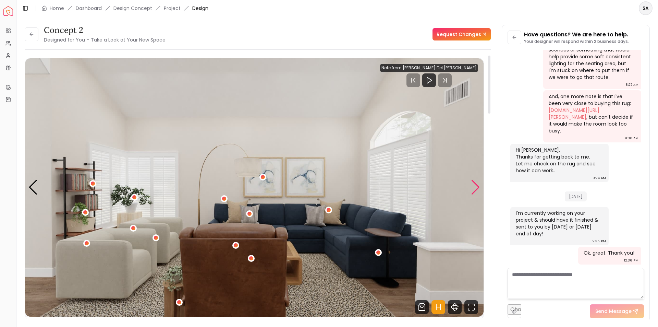
click at [474, 187] on div "Next slide" at bounding box center [475, 187] width 9 height 15
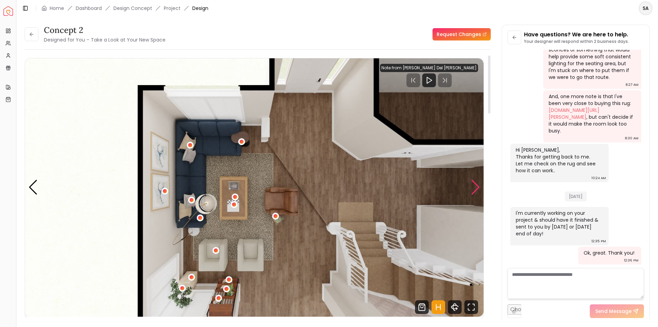
click at [474, 187] on div "Next slide" at bounding box center [475, 187] width 9 height 15
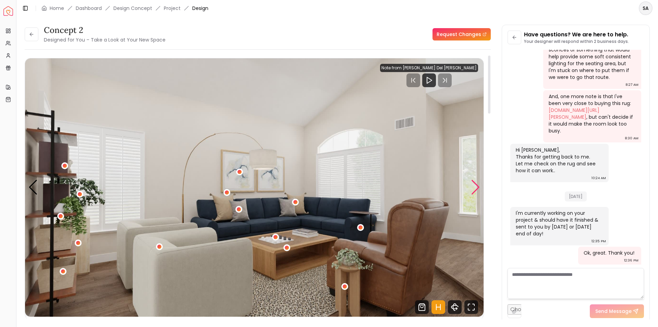
click at [474, 187] on div "Next slide" at bounding box center [475, 187] width 9 height 15
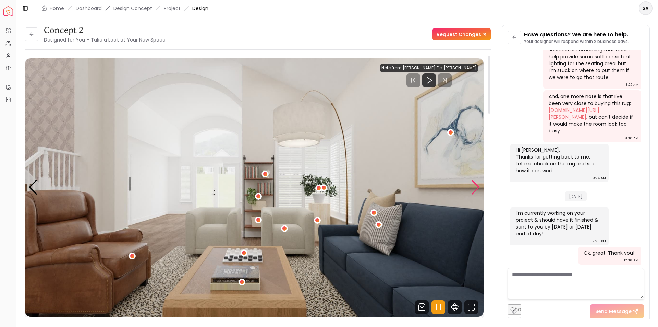
click at [474, 187] on div "Next slide" at bounding box center [475, 187] width 9 height 15
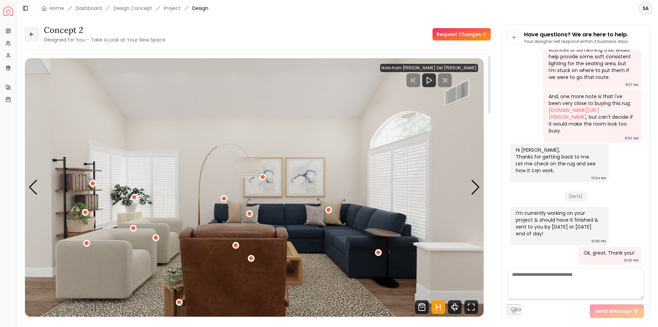
click at [32, 31] on button at bounding box center [32, 34] width 14 height 14
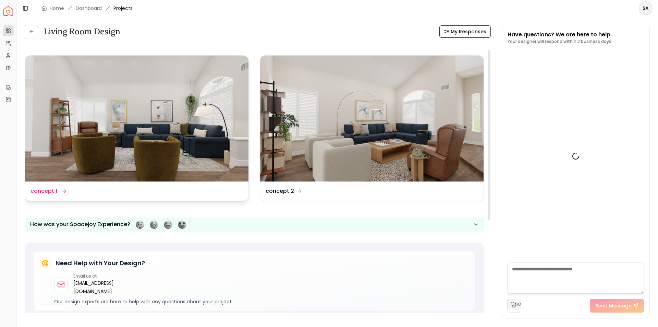
click at [201, 158] on img at bounding box center [136, 119] width 223 height 126
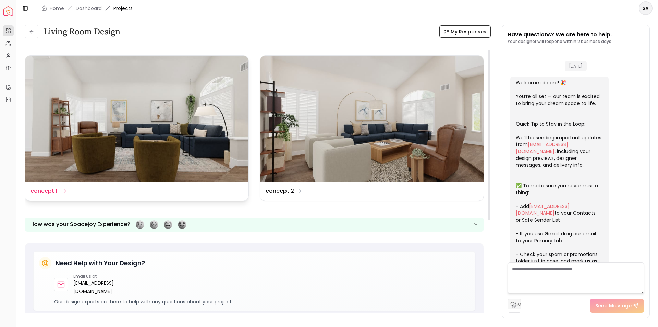
scroll to position [996, 0]
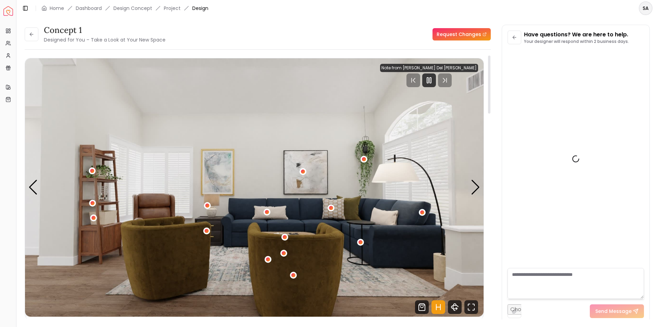
scroll to position [990, 0]
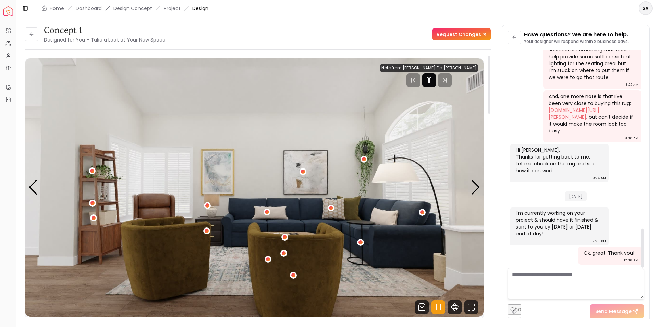
click at [431, 81] on rect "Pause" at bounding box center [430, 79] width 1 height 5
click at [473, 189] on div "Next slide" at bounding box center [475, 187] width 9 height 15
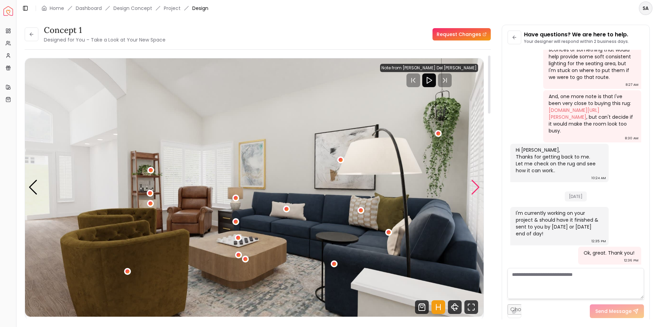
click at [473, 189] on div "Next slide" at bounding box center [475, 187] width 9 height 15
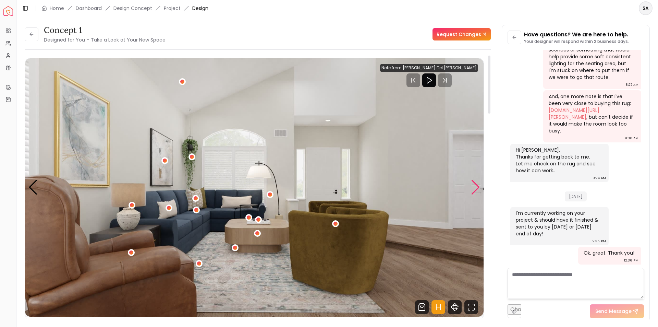
click at [473, 189] on div "Next slide" at bounding box center [475, 187] width 9 height 15
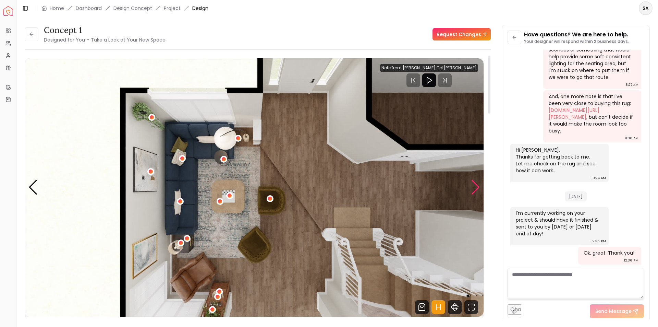
click at [473, 189] on div "Next slide" at bounding box center [475, 187] width 9 height 15
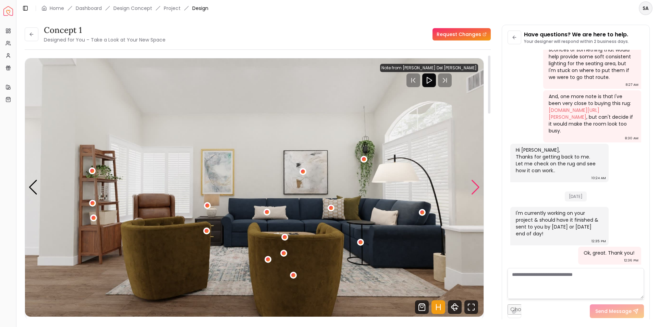
click at [476, 189] on div "Next slide" at bounding box center [475, 187] width 9 height 15
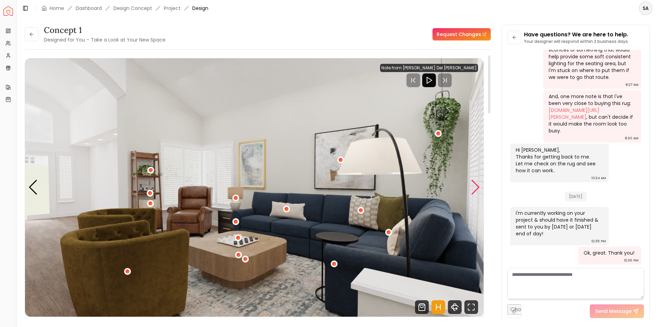
click at [477, 187] on div "Next slide" at bounding box center [475, 187] width 9 height 15
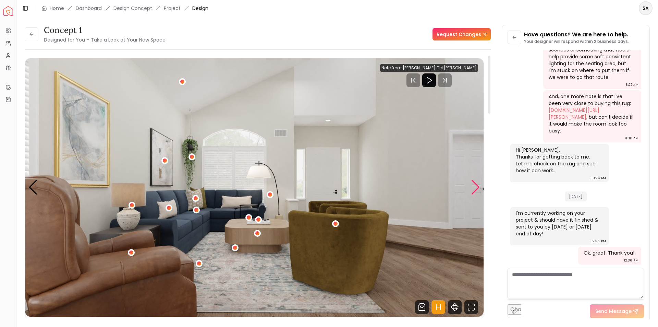
click at [477, 186] on div "Next slide" at bounding box center [475, 187] width 9 height 15
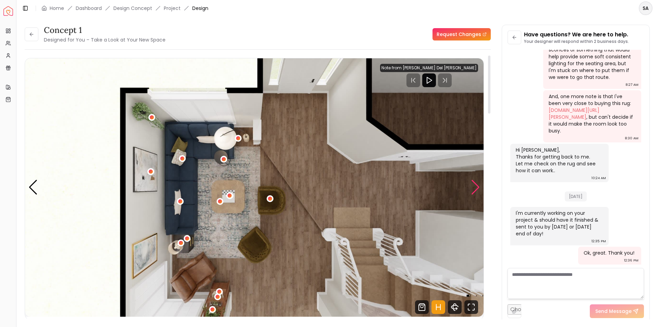
click at [477, 186] on div "Next slide" at bounding box center [475, 187] width 9 height 15
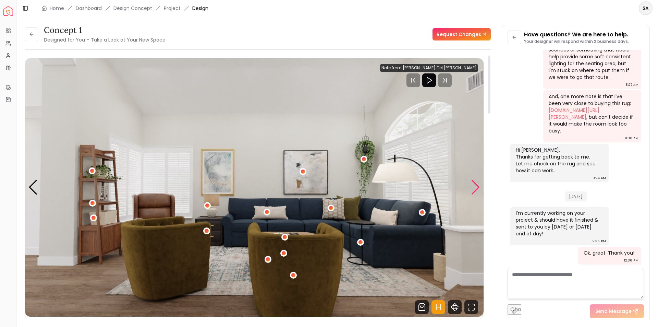
click at [477, 186] on div "Next slide" at bounding box center [475, 187] width 9 height 15
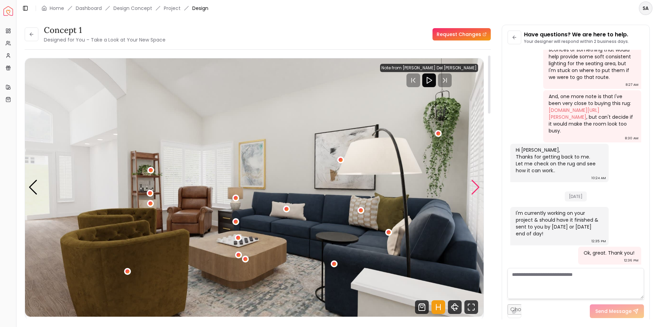
click at [477, 186] on div "Next slide" at bounding box center [475, 187] width 9 height 15
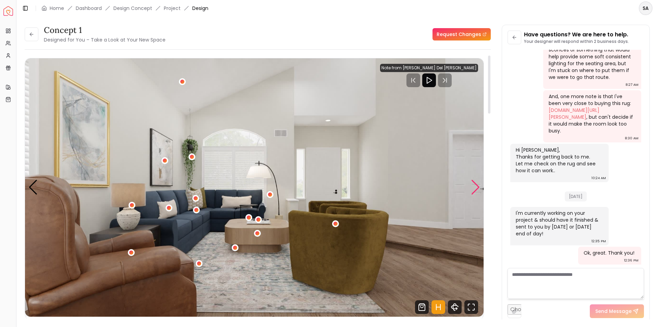
click at [477, 186] on div "Next slide" at bounding box center [475, 187] width 9 height 15
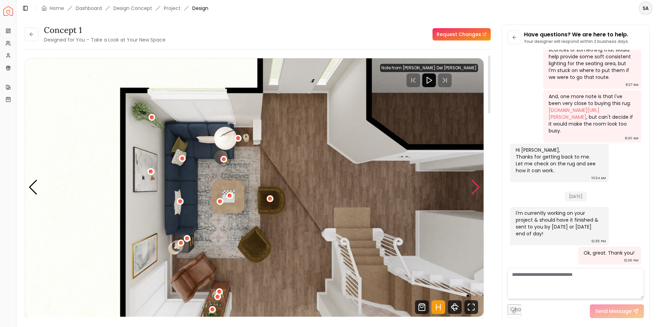
click at [477, 186] on div "Next slide" at bounding box center [475, 187] width 9 height 15
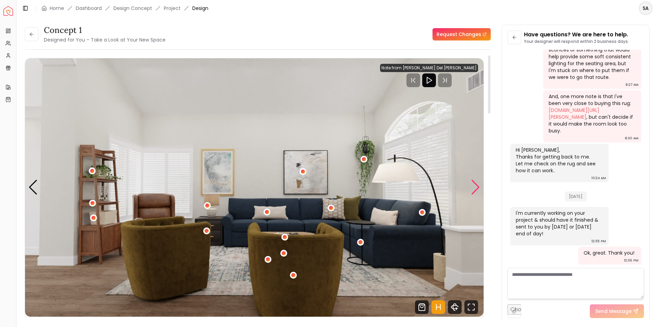
click at [477, 186] on div "Next slide" at bounding box center [475, 187] width 9 height 15
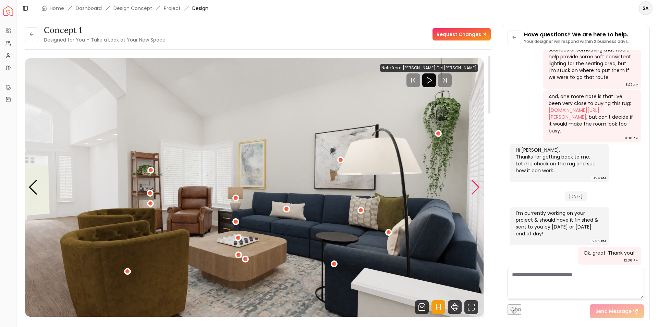
click at [477, 186] on div "Next slide" at bounding box center [475, 187] width 9 height 15
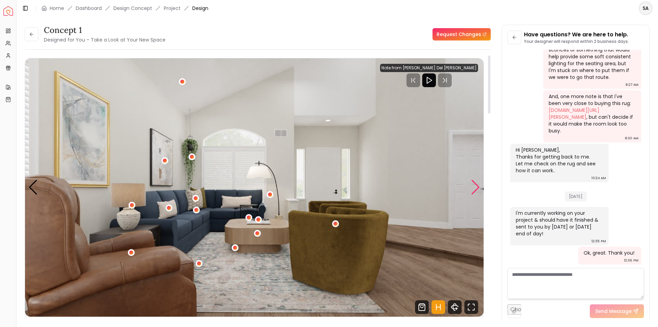
click at [477, 186] on div "Next slide" at bounding box center [475, 187] width 9 height 15
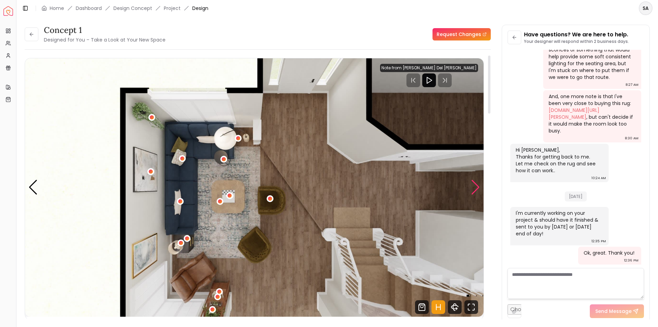
click at [477, 186] on div "Next slide" at bounding box center [475, 187] width 9 height 15
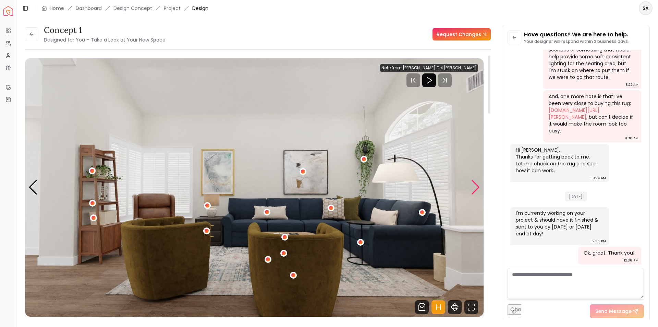
click at [477, 186] on div "Next slide" at bounding box center [475, 187] width 9 height 15
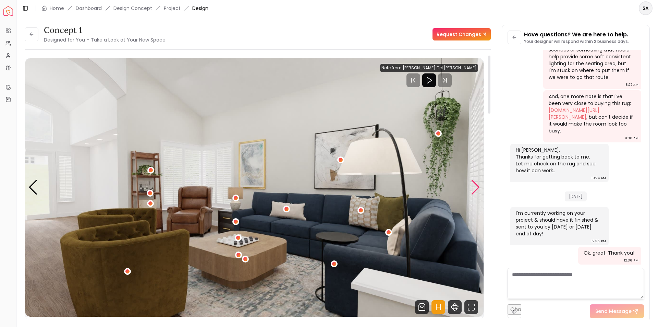
click at [477, 186] on div "Next slide" at bounding box center [475, 187] width 9 height 15
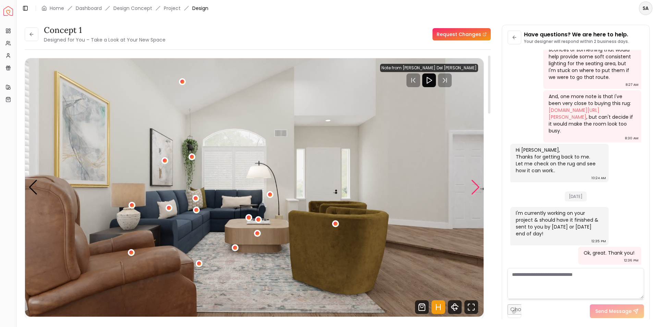
click at [477, 186] on div "Next slide" at bounding box center [475, 187] width 9 height 15
